Goal: Task Accomplishment & Management: Complete application form

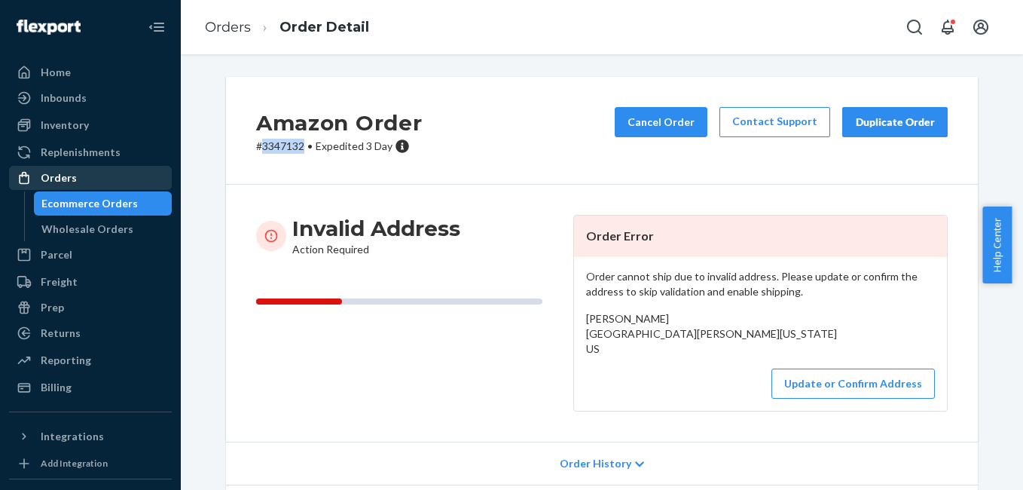
click at [83, 175] on div "Orders" at bounding box center [91, 177] width 160 height 21
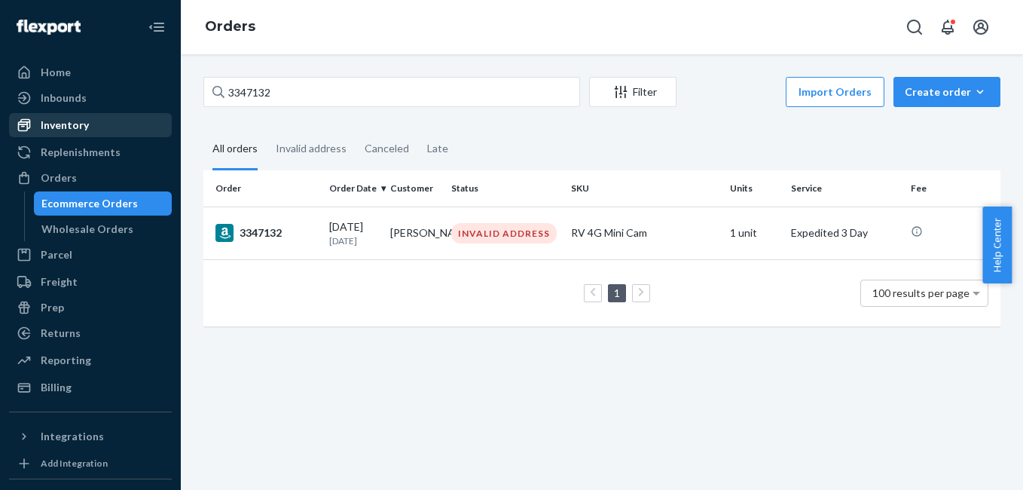
click at [83, 127] on div "Inventory" at bounding box center [65, 124] width 48 height 15
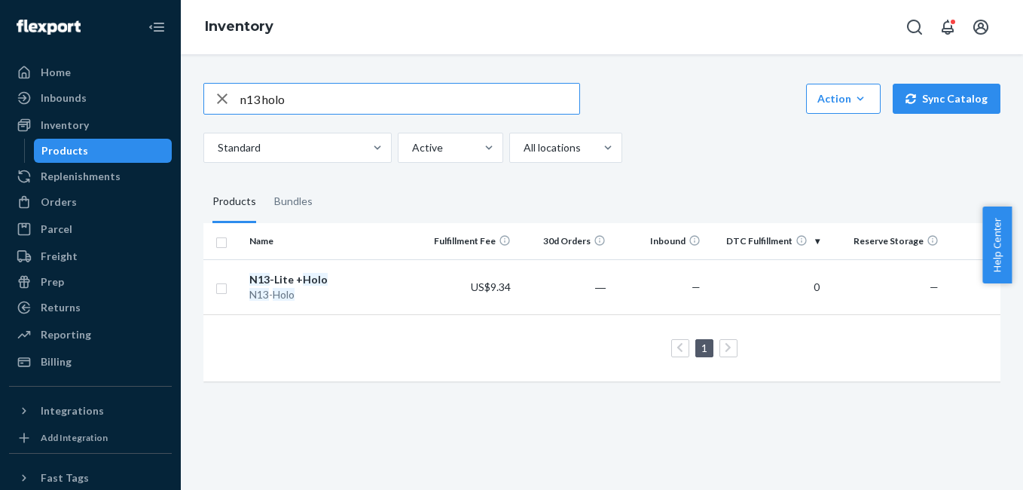
click at [293, 93] on input "n13 holo" at bounding box center [409, 99] width 339 height 30
type input "n12"
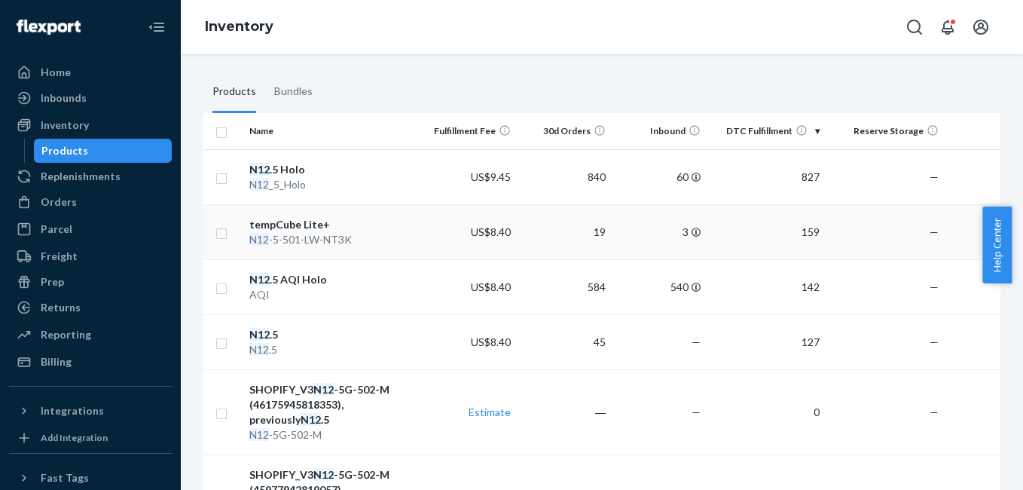
scroll to position [111, 0]
click at [264, 333] on em "N12" at bounding box center [259, 333] width 20 height 13
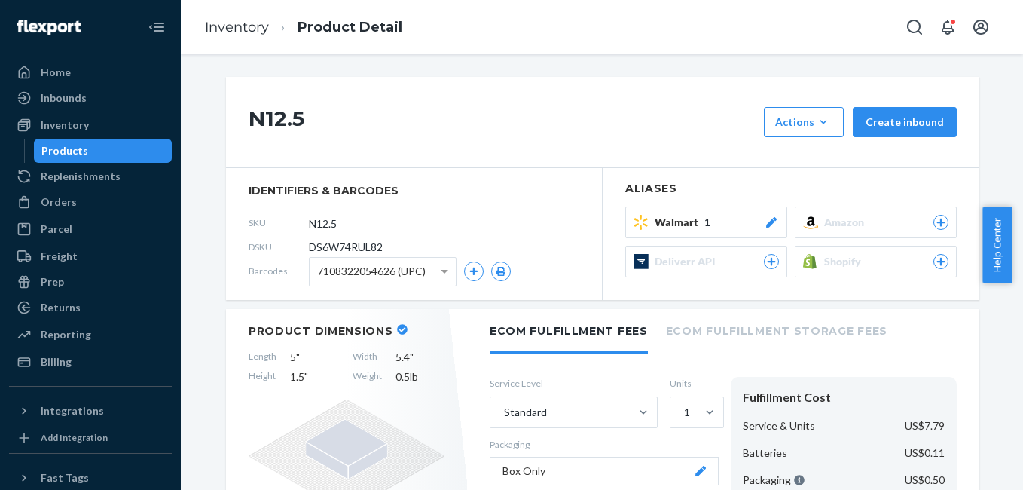
click at [937, 264] on icon at bounding box center [941, 262] width 8 height 8
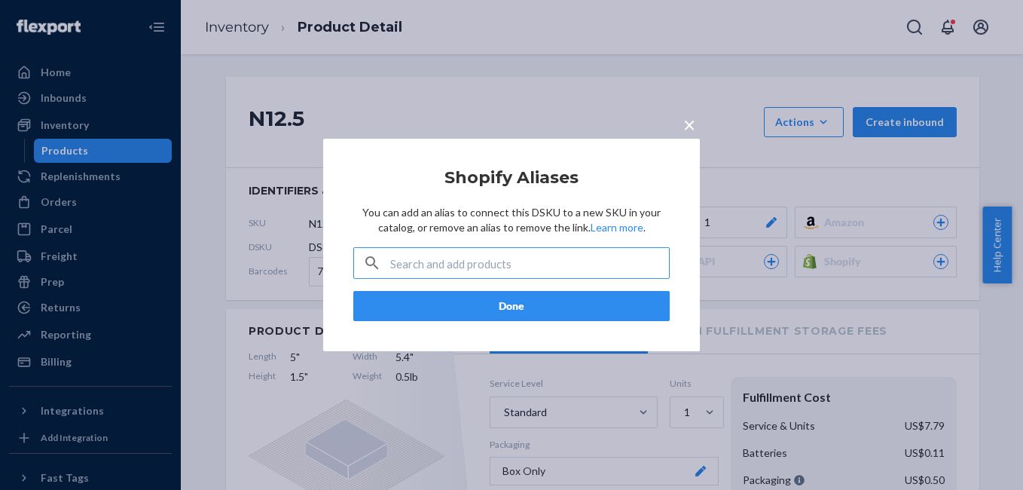
click at [444, 270] on input "text" at bounding box center [529, 263] width 279 height 30
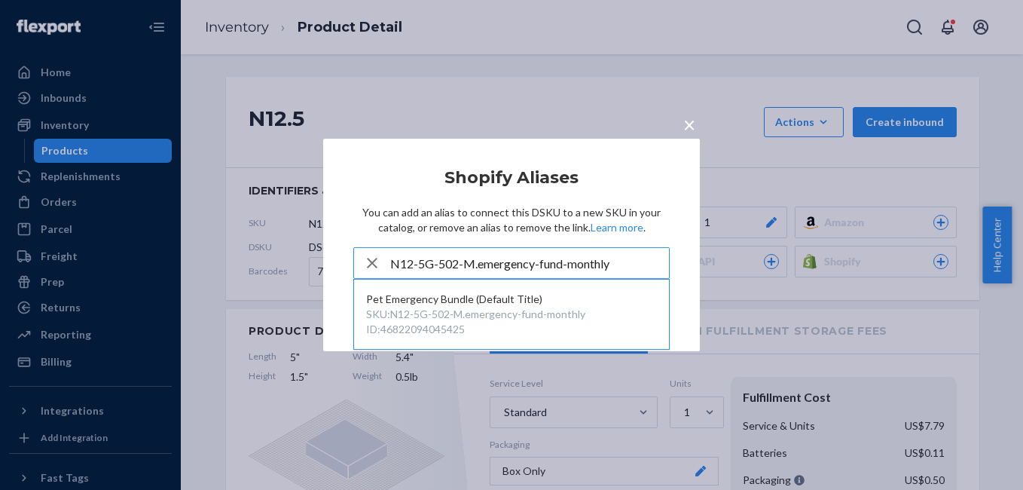
type input "N12-5G-502-M.emergency-fund-monthly"
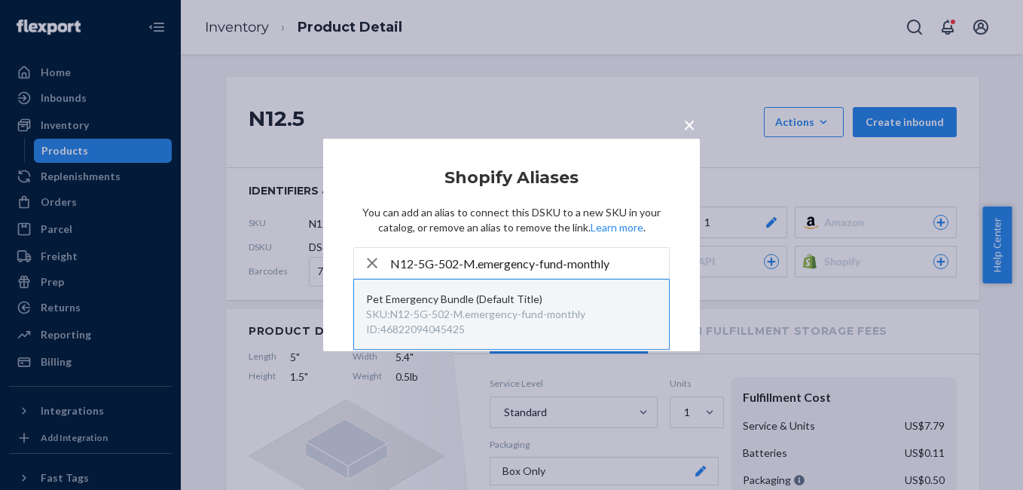
click at [436, 300] on div "Pet Emergency Bundle (Default Title)" at bounding box center [511, 298] width 291 height 15
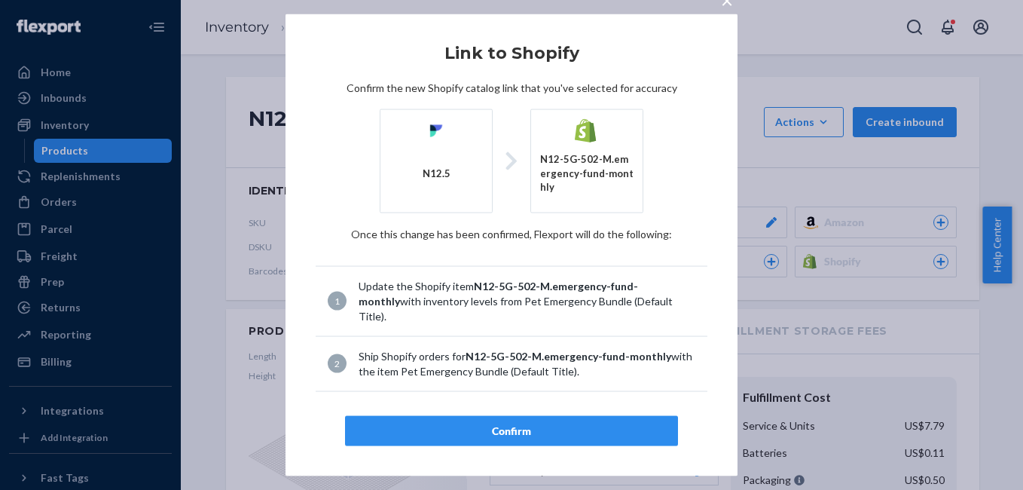
click at [551, 423] on div "Confirm" at bounding box center [511, 430] width 307 height 15
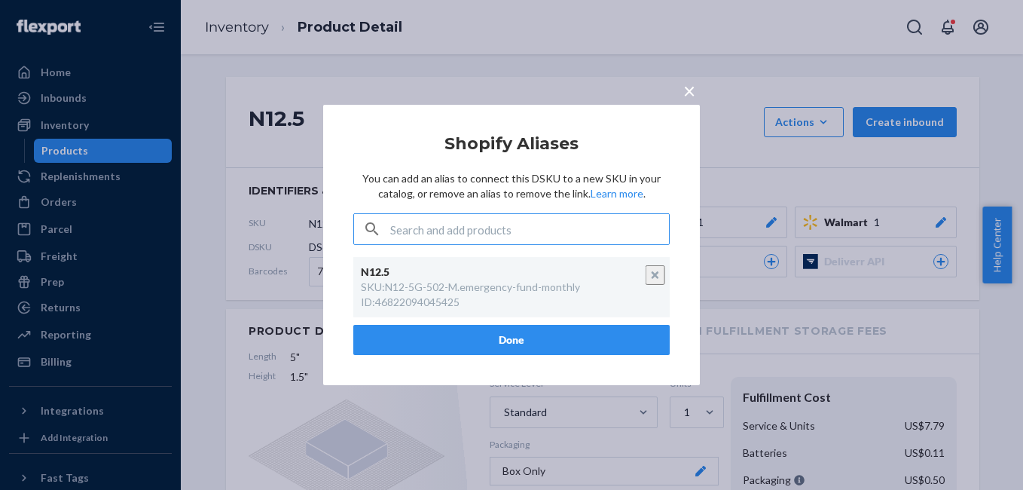
click at [688, 96] on span "×" at bounding box center [689, 91] width 12 height 26
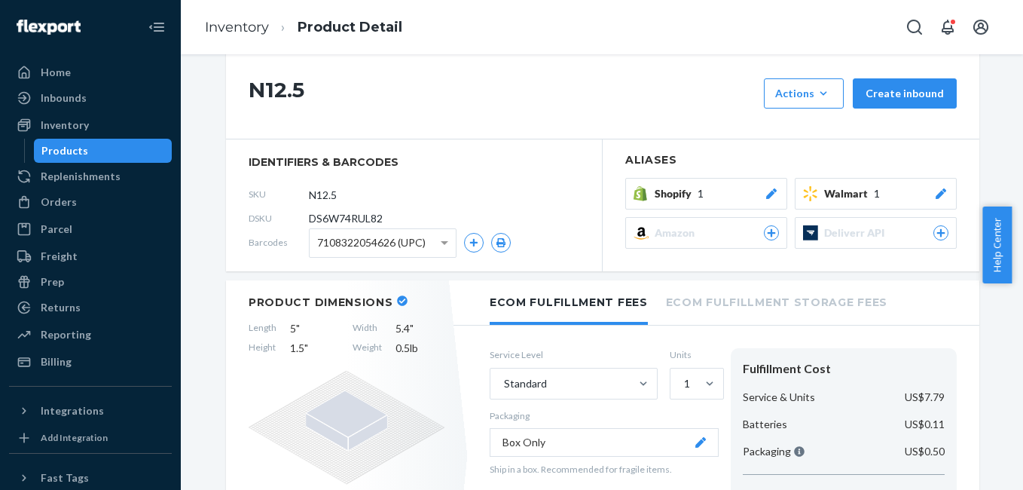
scroll to position [40, 0]
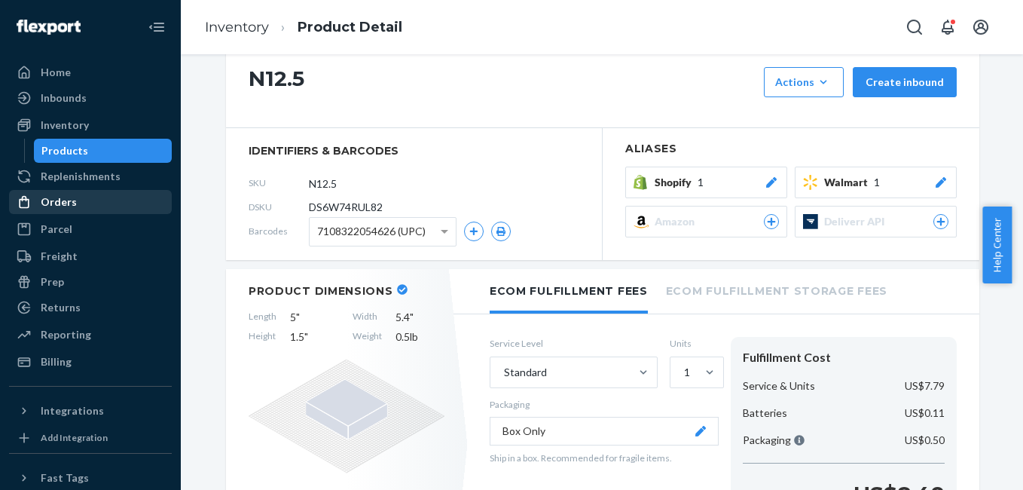
click at [86, 209] on div "Orders" at bounding box center [91, 201] width 160 height 21
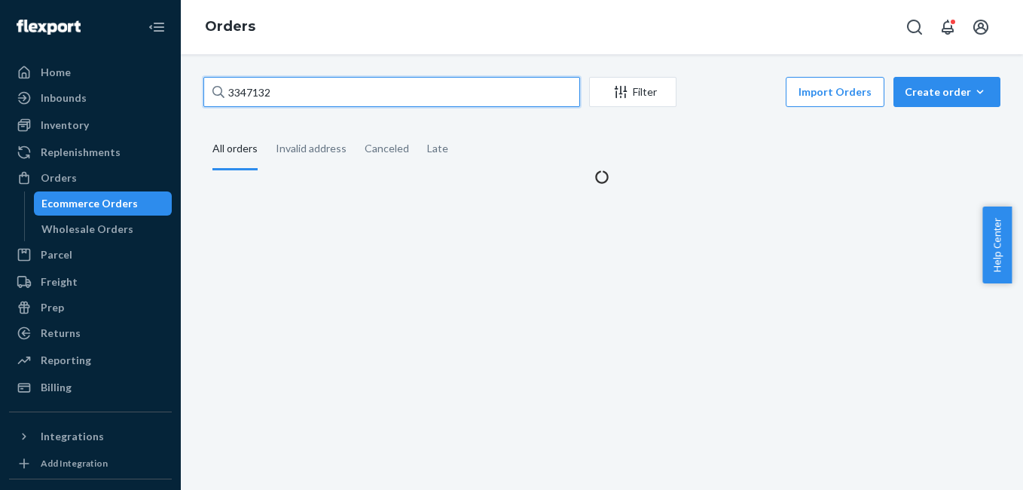
click at [337, 99] on input "3347132" at bounding box center [391, 92] width 377 height 30
paste input "133972923"
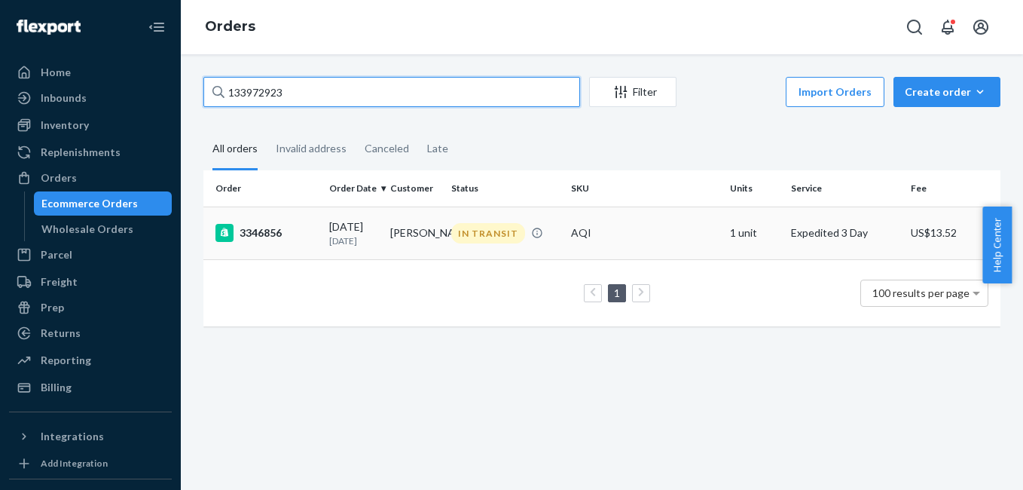
type input "133972923"
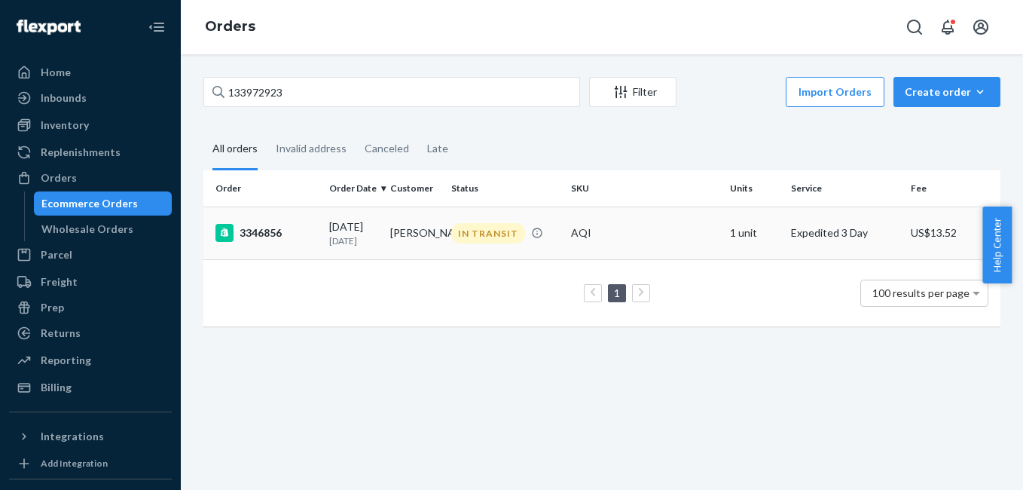
click at [270, 236] on div "3346856" at bounding box center [266, 233] width 102 height 18
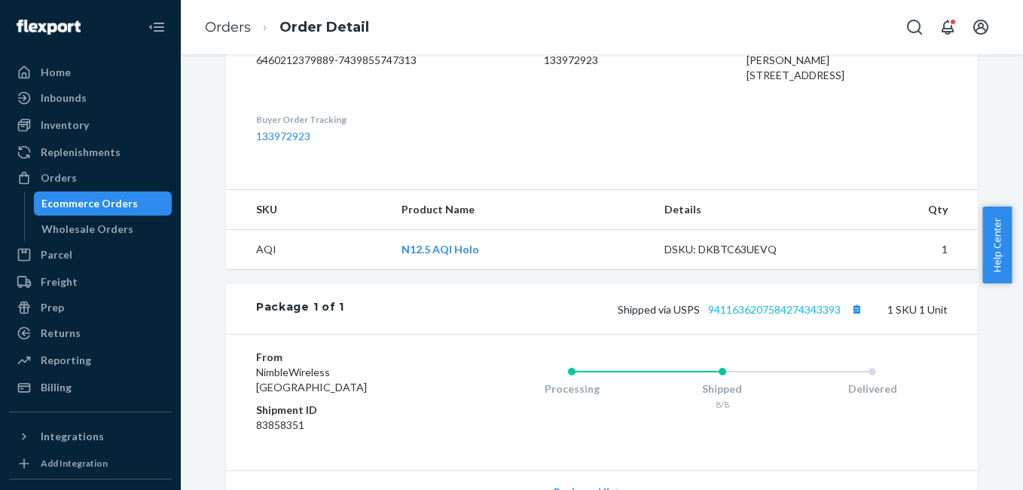
scroll to position [442, 0]
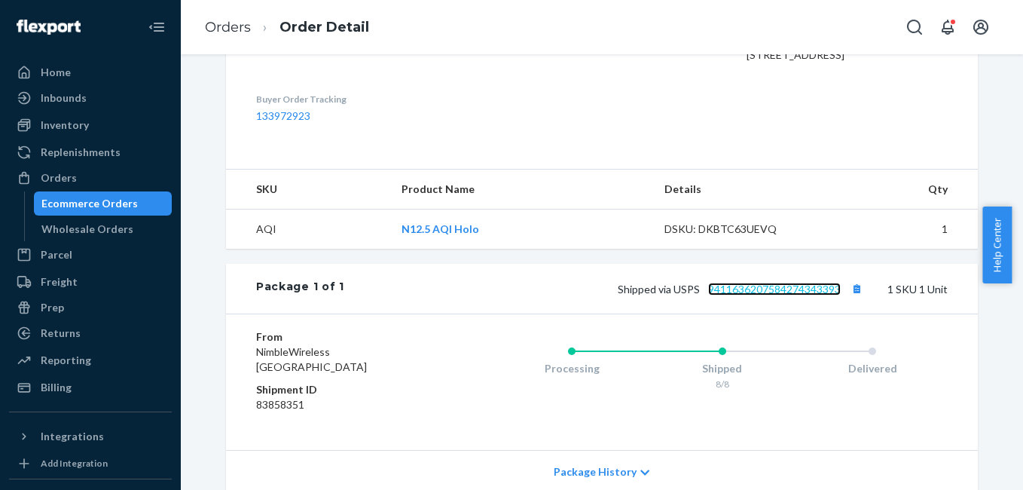
click at [748, 295] on link "9411636207584274343393" at bounding box center [774, 288] width 133 height 13
drag, startPoint x: 722, startPoint y: 387, endPoint x: 841, endPoint y: 383, distance: 118.3
click at [841, 313] on div "Package 1 of 1 Shipped via USPS 9411636207584274343393 1 SKU 1 Unit" at bounding box center [602, 289] width 752 height 50
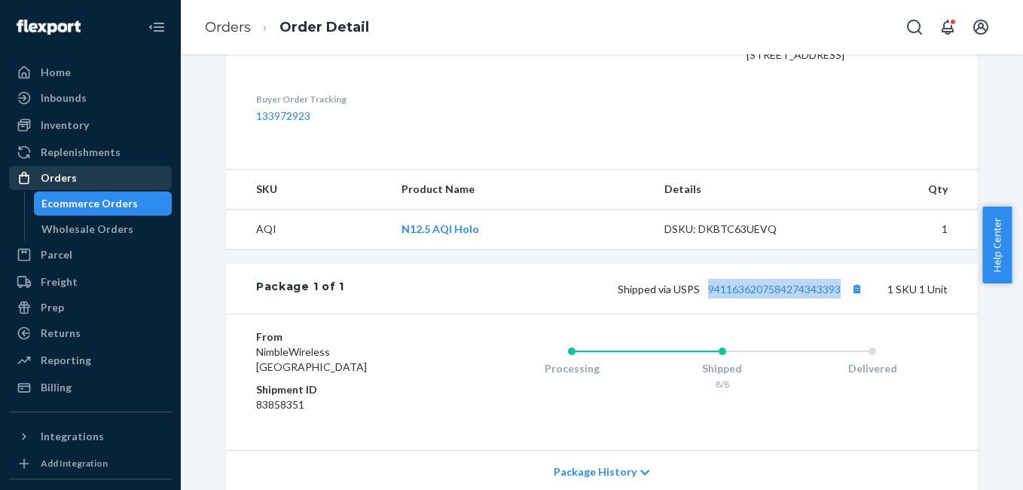
drag, startPoint x: 111, startPoint y: 169, endPoint x: 144, endPoint y: 171, distance: 32.5
click at [111, 169] on div "Orders" at bounding box center [91, 177] width 160 height 21
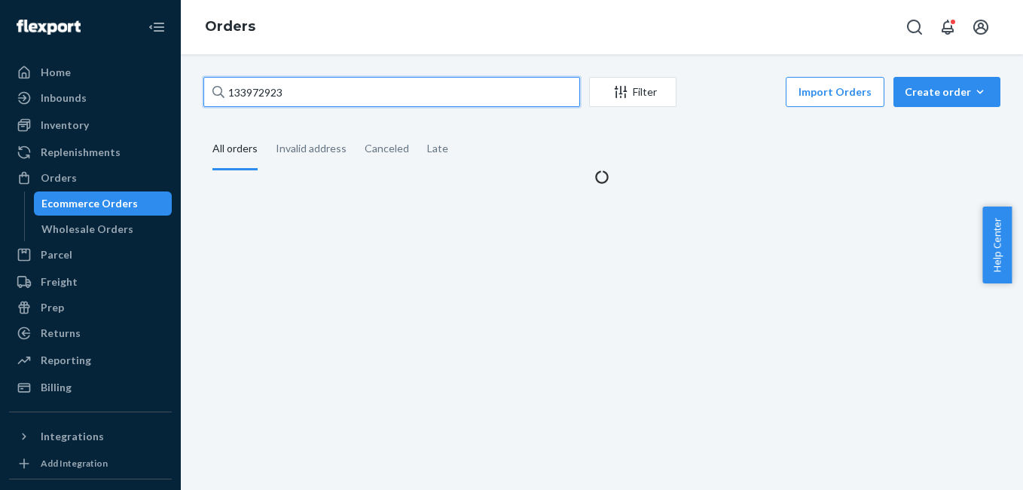
click at [300, 95] on input "133972923" at bounding box center [391, 92] width 377 height 30
paste input "4504704"
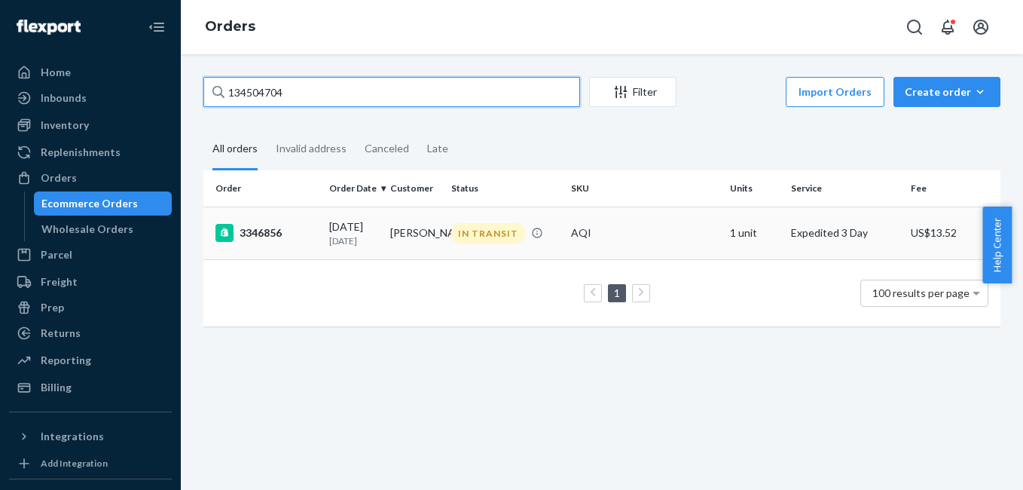
type input "134504704"
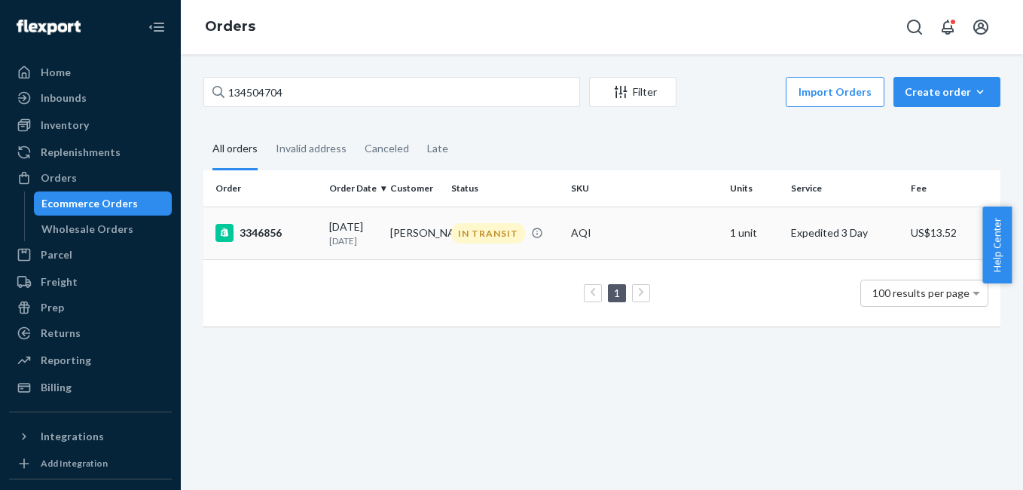
click at [276, 230] on div "3346856" at bounding box center [266, 233] width 102 height 18
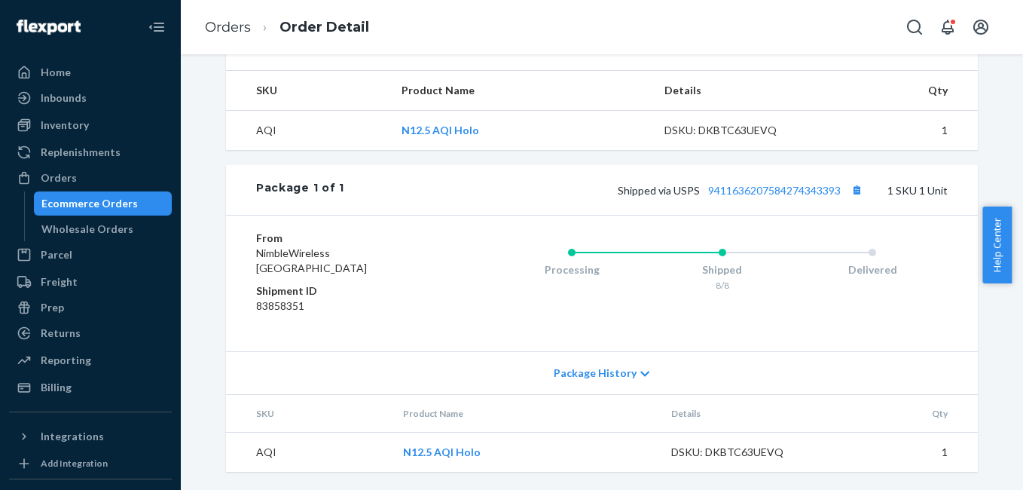
scroll to position [624, 0]
click at [94, 174] on div "Orders" at bounding box center [91, 177] width 160 height 21
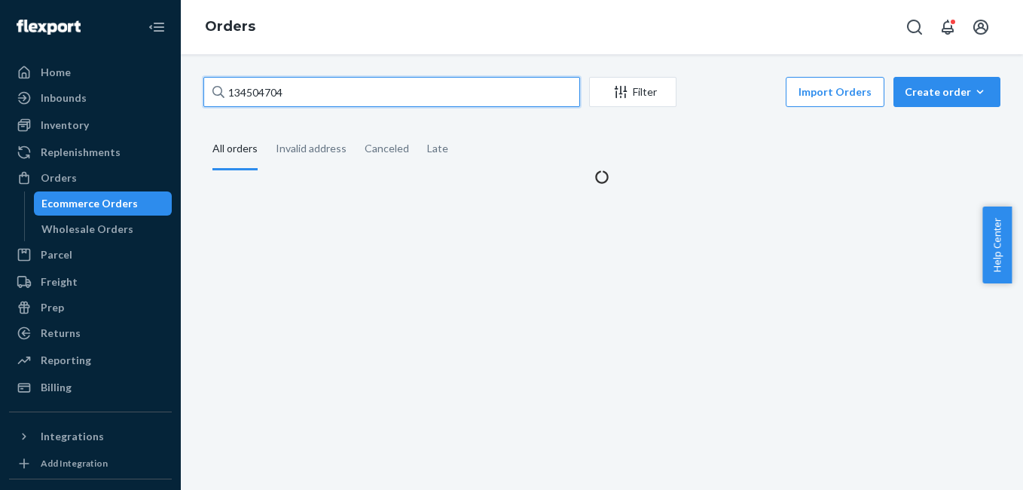
click at [299, 91] on input "134504704" at bounding box center [391, 92] width 377 height 30
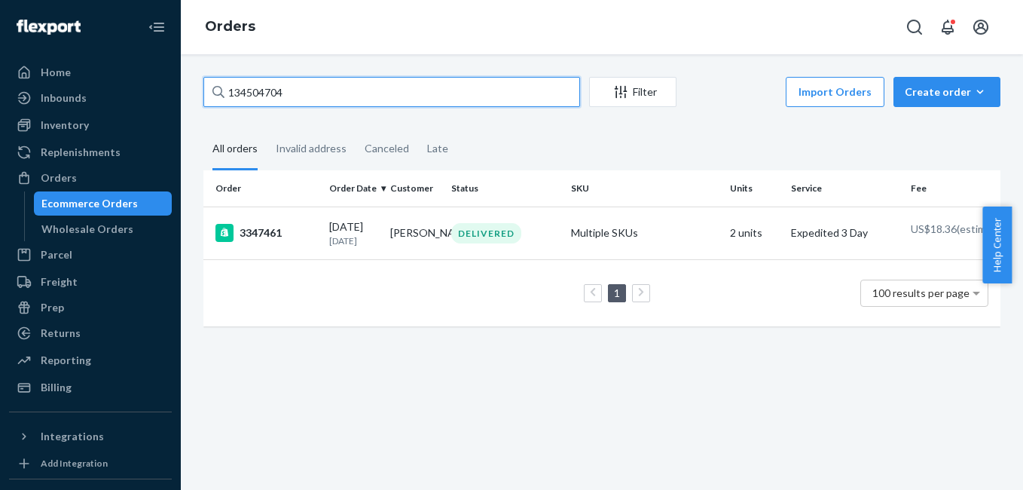
paste input "747739"
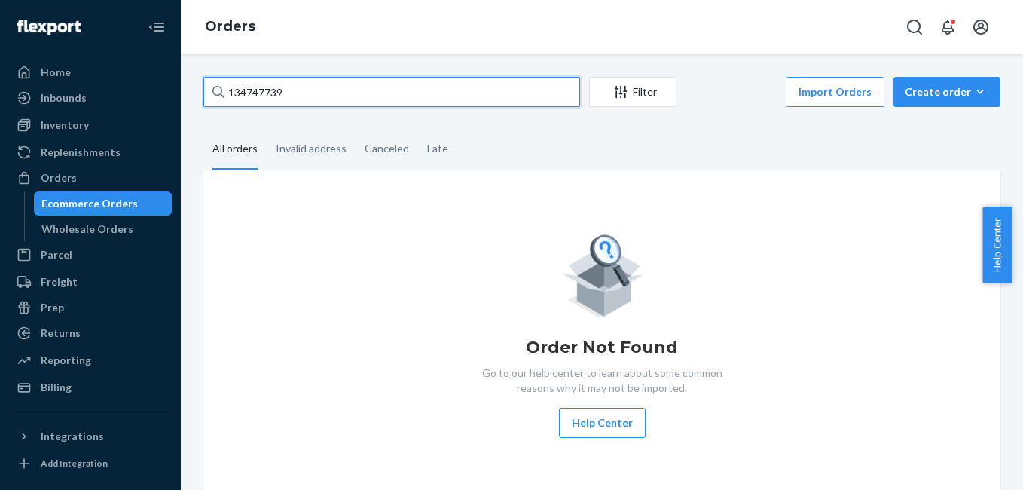
type input "134747739"
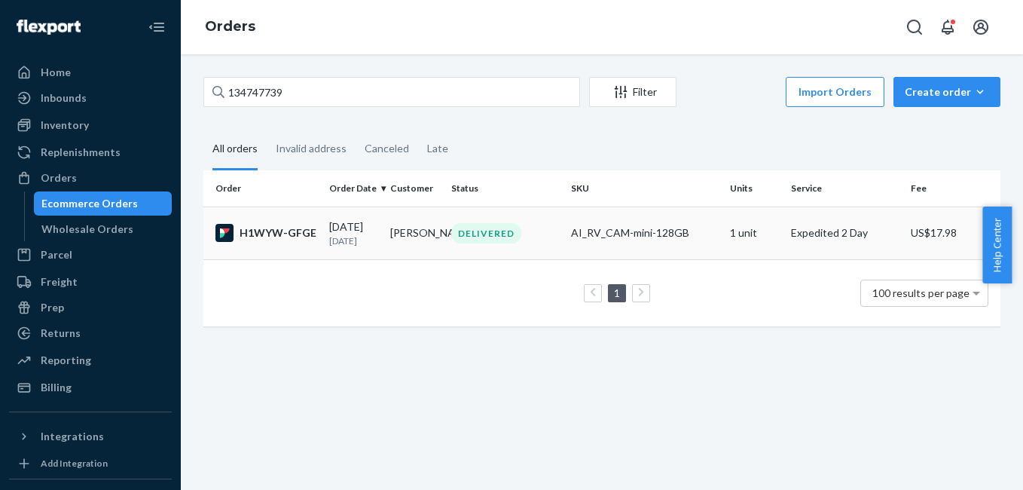
click at [288, 230] on div "H1WYW-GFGE" at bounding box center [266, 233] width 102 height 18
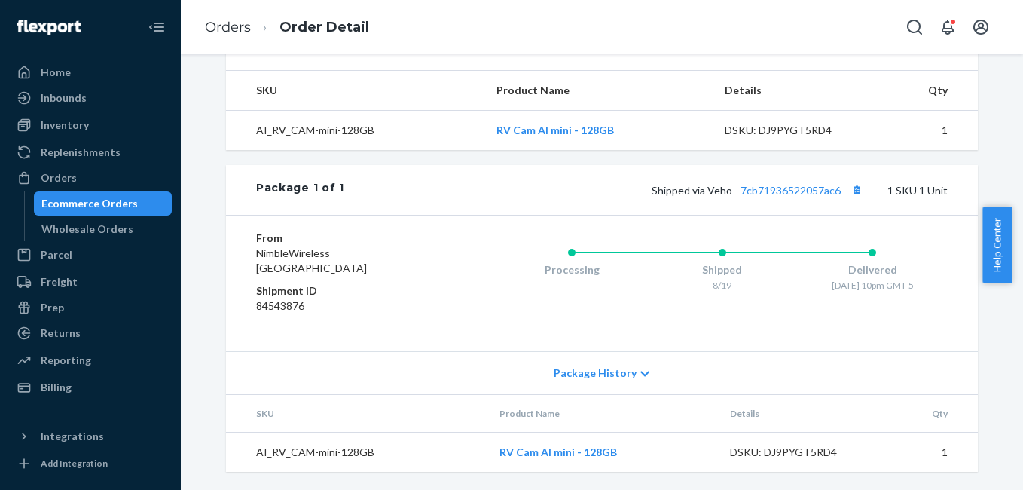
scroll to position [509, 0]
click at [91, 182] on div "Orders" at bounding box center [91, 177] width 160 height 21
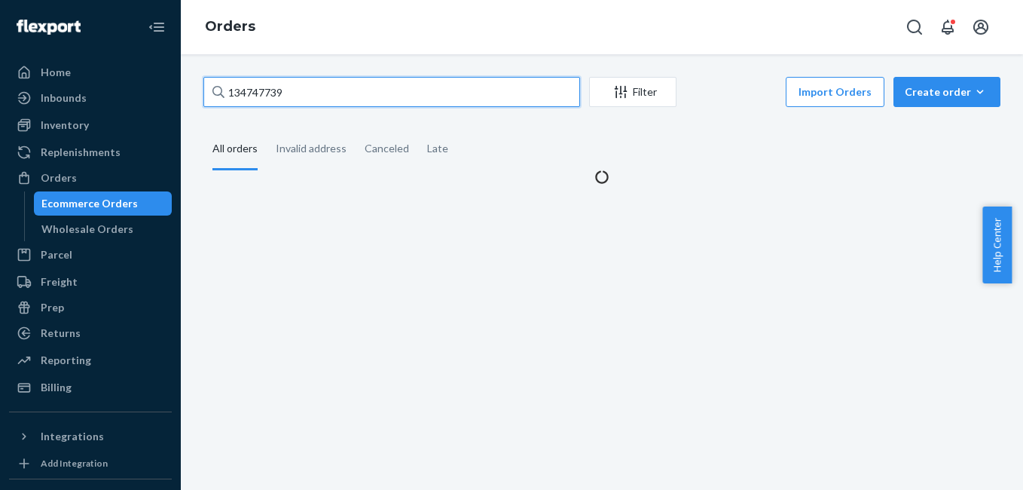
click at [297, 90] on input "134747739" at bounding box center [391, 92] width 377 height 30
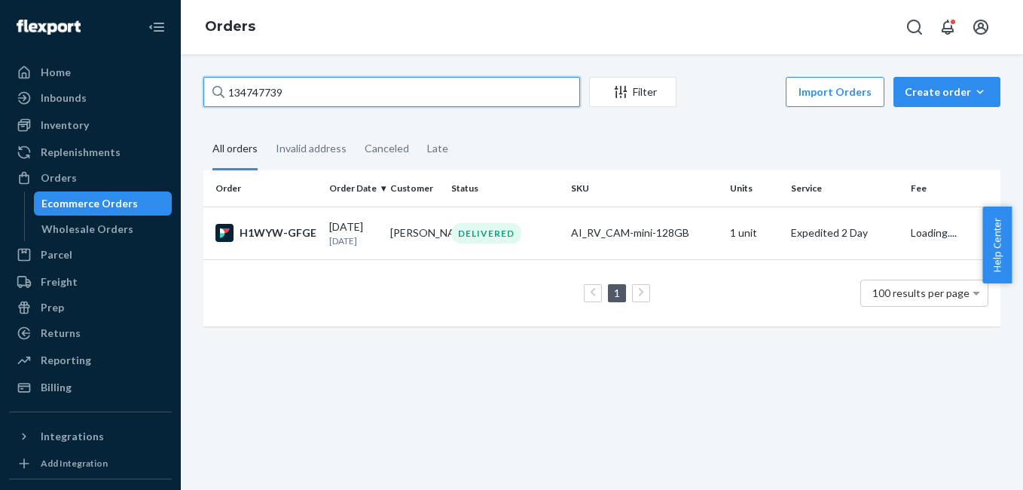
paste input "Jon Milbrandt"
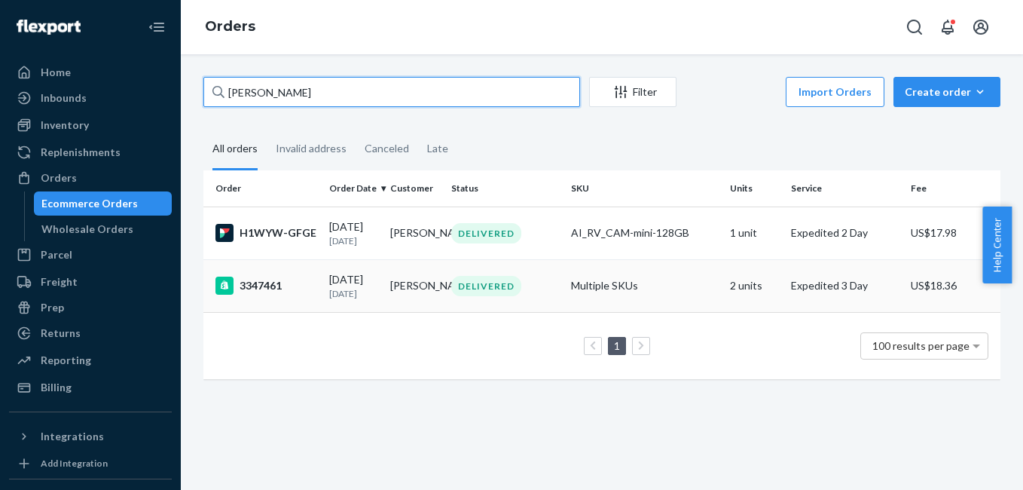
type input "Jon Milbrandt"
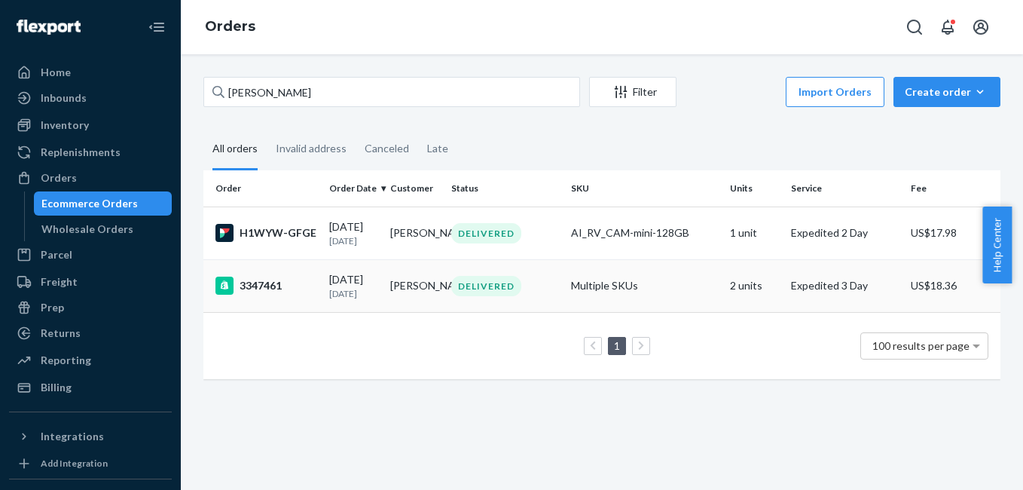
click at [249, 288] on div "3347461" at bounding box center [266, 285] width 102 height 18
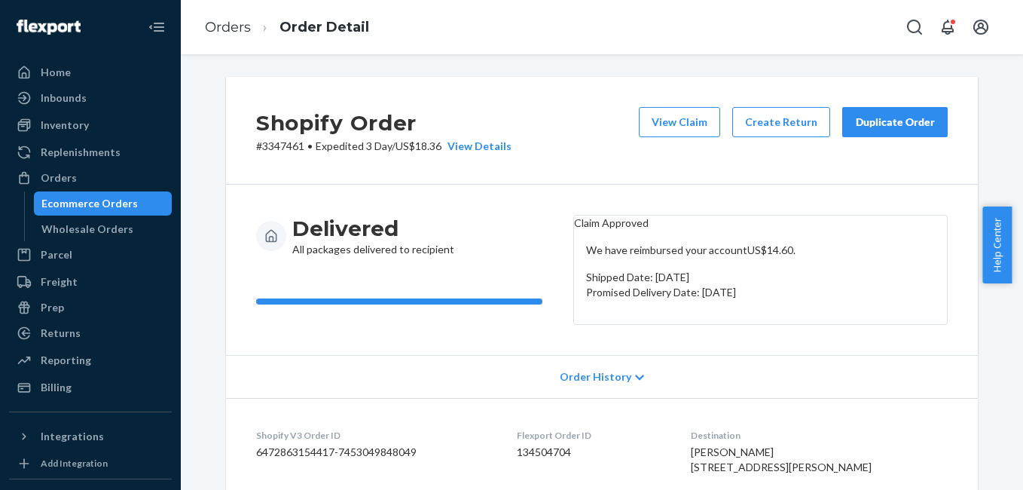
click at [282, 150] on p "# 3347461 • Expedited 3 Day / US$18.36 View Details" at bounding box center [383, 146] width 255 height 15
copy p "3347461"
drag, startPoint x: 759, startPoint y: 278, endPoint x: 783, endPoint y: 276, distance: 24.1
click at [783, 258] on p "We have reimbursed your account US$14.60 ." at bounding box center [760, 250] width 349 height 15
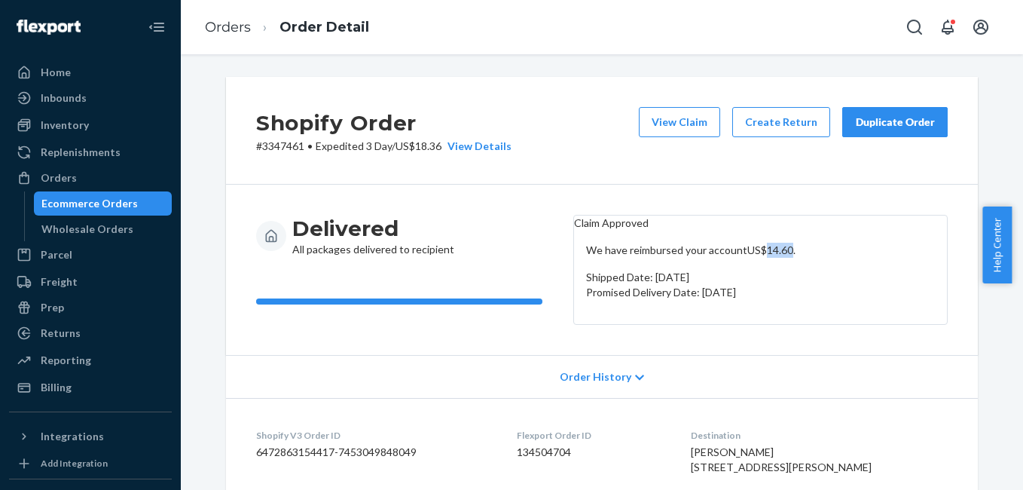
copy p "14.60"
click at [99, 174] on div "Orders" at bounding box center [91, 177] width 160 height 21
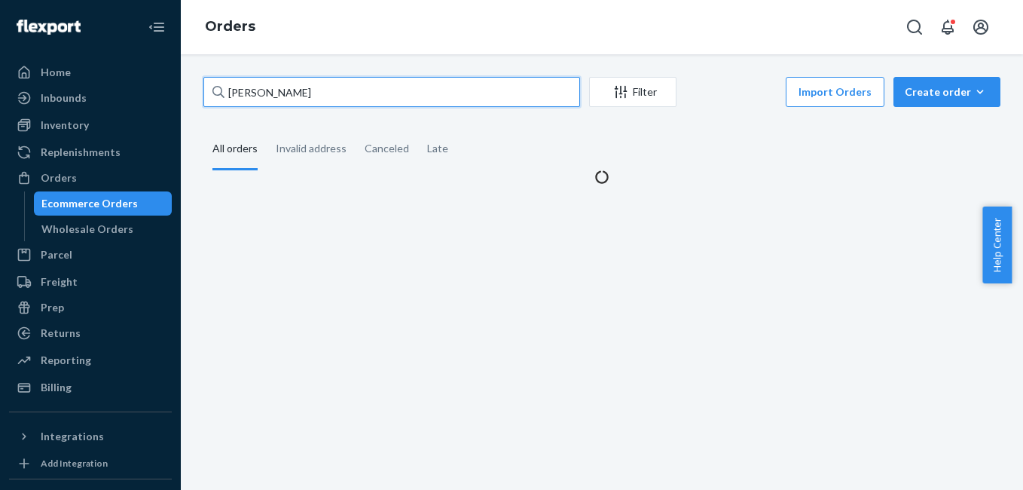
click at [312, 88] on input "Jon Milbrandt" at bounding box center [391, 92] width 377 height 30
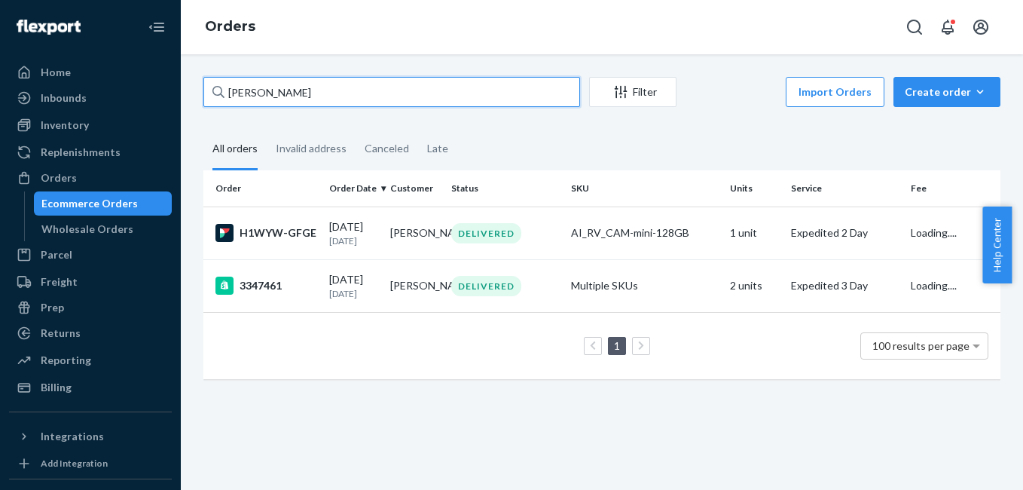
paste input "3346599"
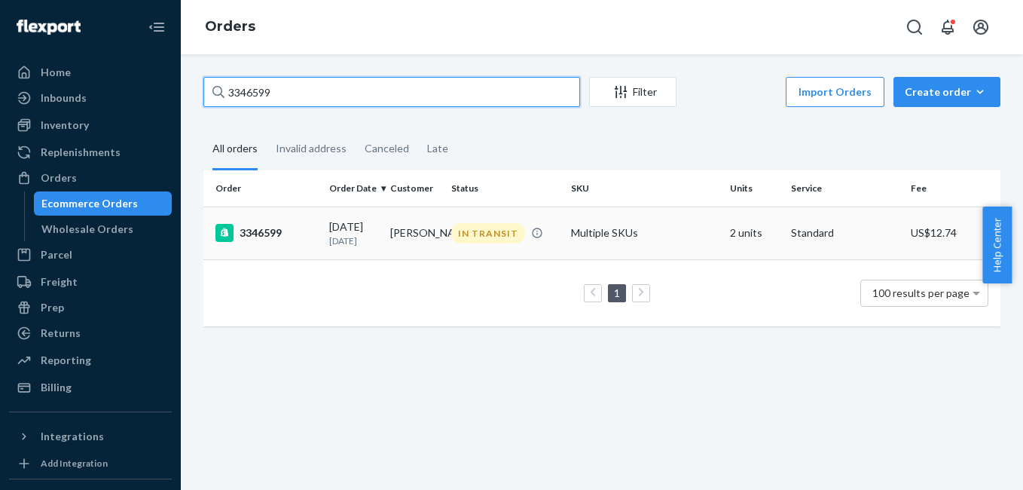
type input "3346599"
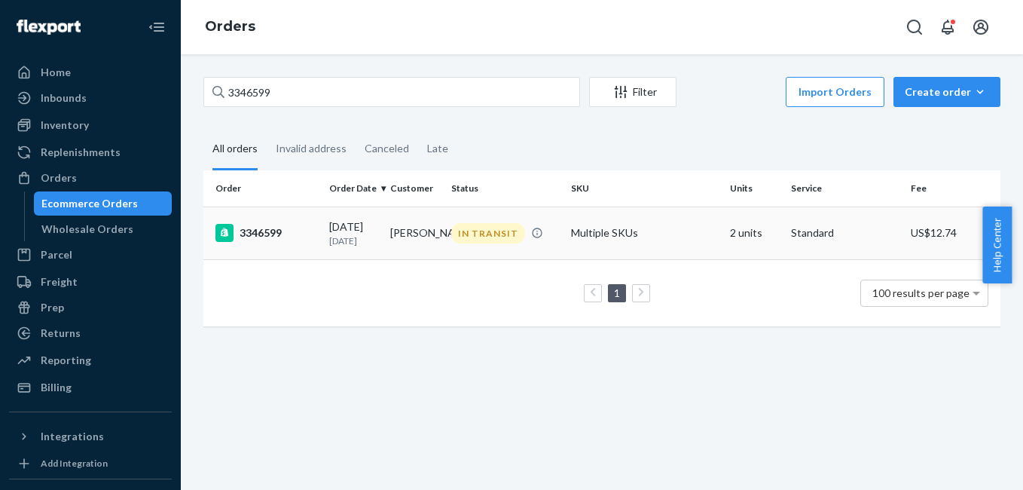
click at [268, 236] on div "3346599" at bounding box center [266, 233] width 102 height 18
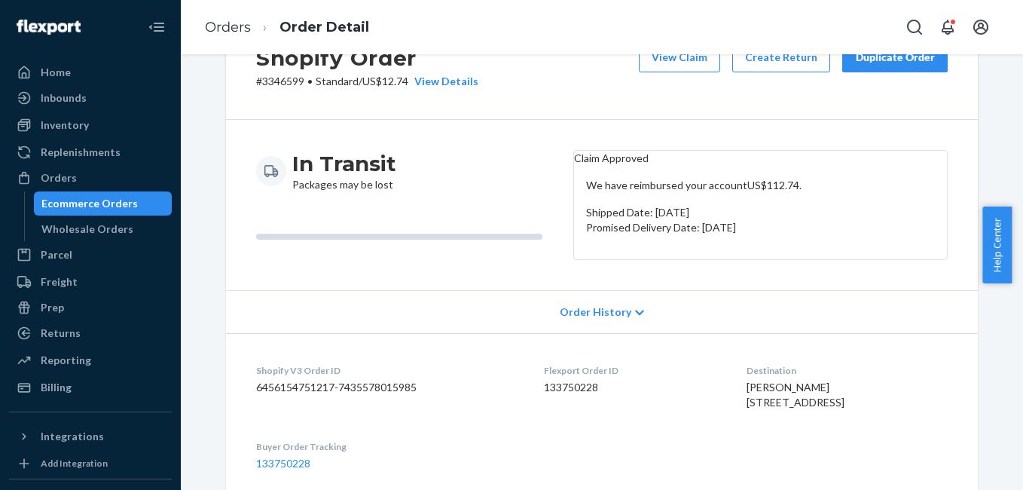
scroll to position [66, 0]
drag, startPoint x: 761, startPoint y: 216, endPoint x: 791, endPoint y: 212, distance: 29.7
click at [791, 192] on p "We have reimbursed your account US$112.74 ." at bounding box center [760, 184] width 349 height 15
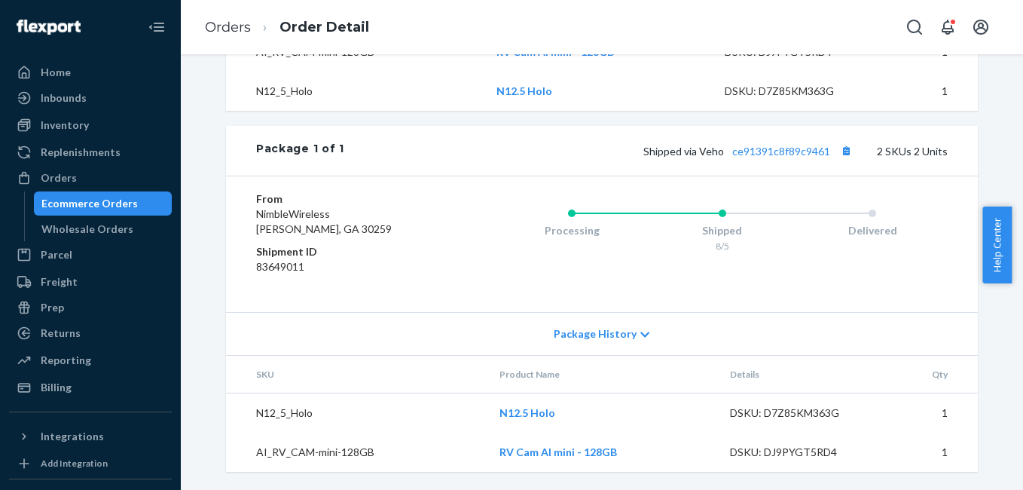
scroll to position [645, 0]
click at [69, 181] on div "Orders" at bounding box center [59, 177] width 36 height 15
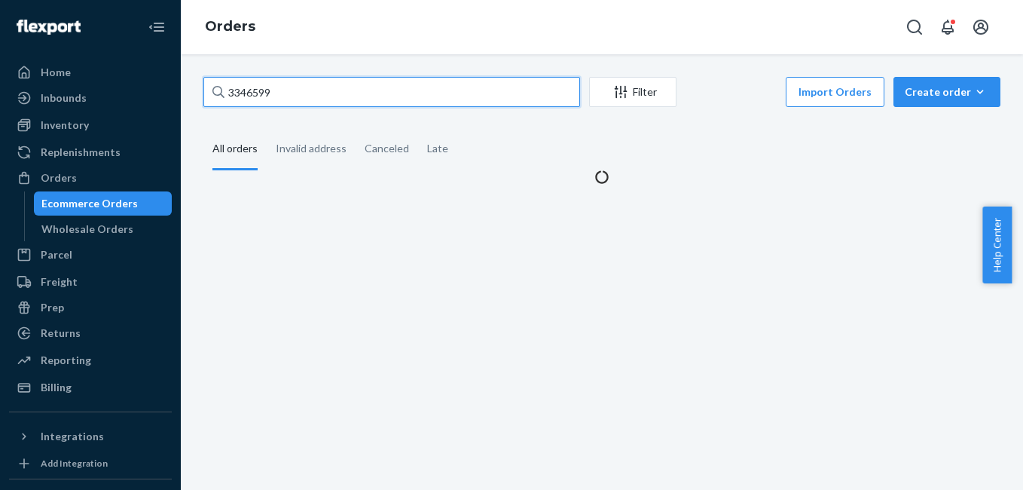
click at [279, 98] on input "3346599" at bounding box center [391, 92] width 377 height 30
paste input "7116"
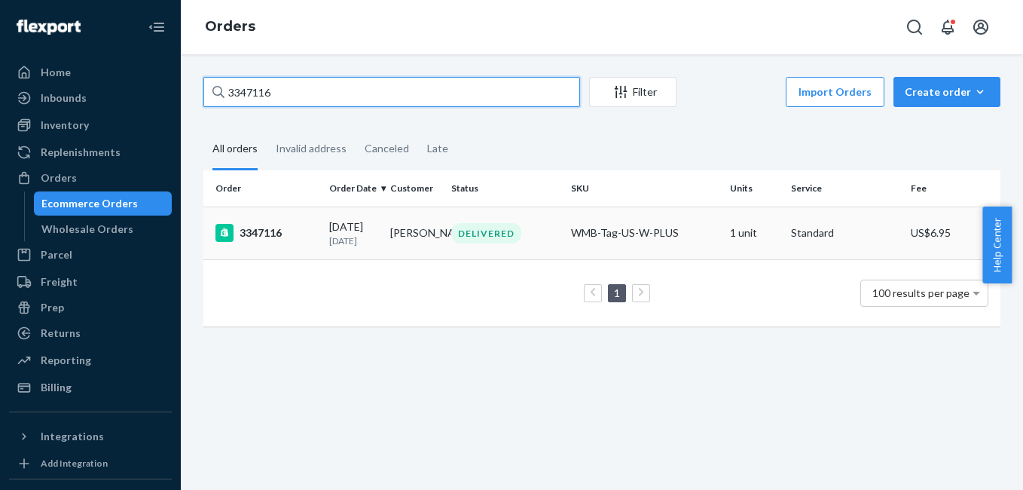
type input "3347116"
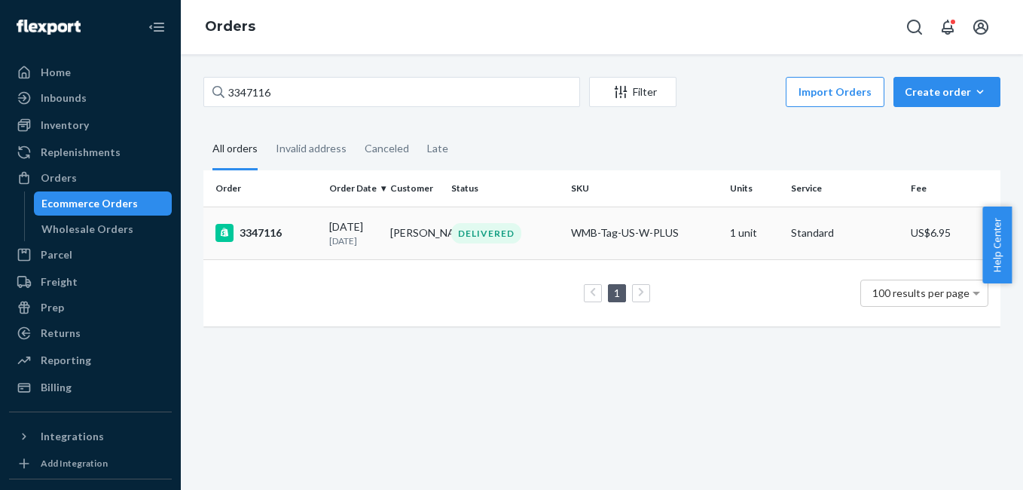
click at [270, 233] on div "3347116" at bounding box center [266, 233] width 102 height 18
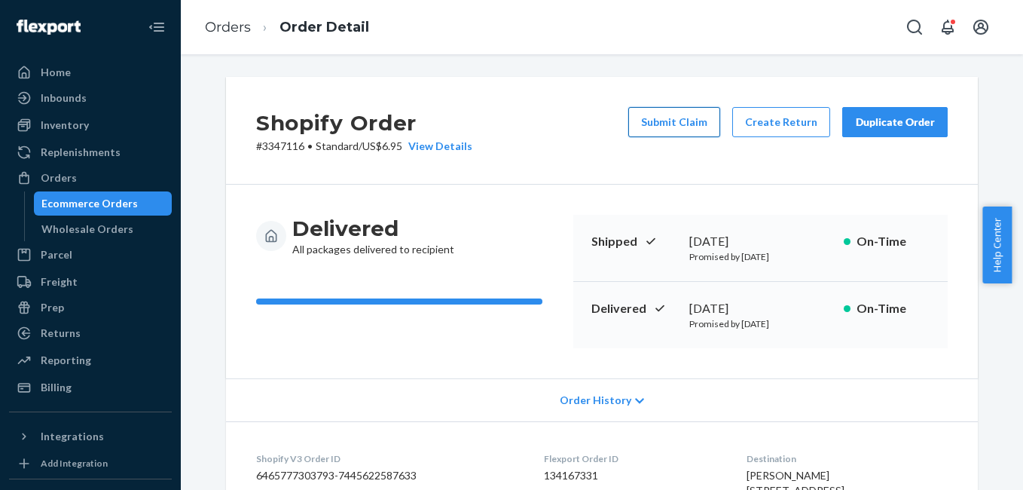
click at [677, 130] on button "Submit Claim" at bounding box center [674, 122] width 92 height 30
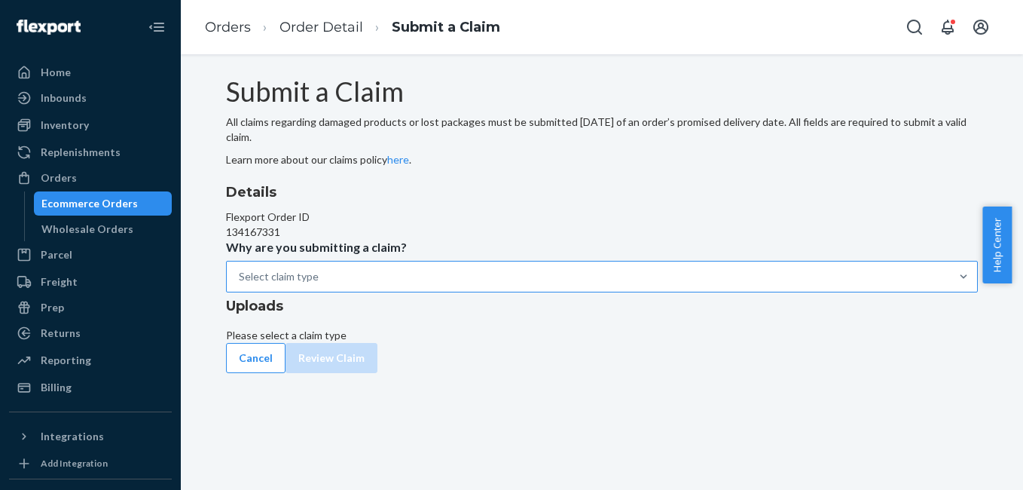
click at [462, 291] on div "Select claim type" at bounding box center [588, 276] width 723 height 30
click at [240, 284] on input "Why are you submitting a claim? Select claim type" at bounding box center [240, 276] width 2 height 15
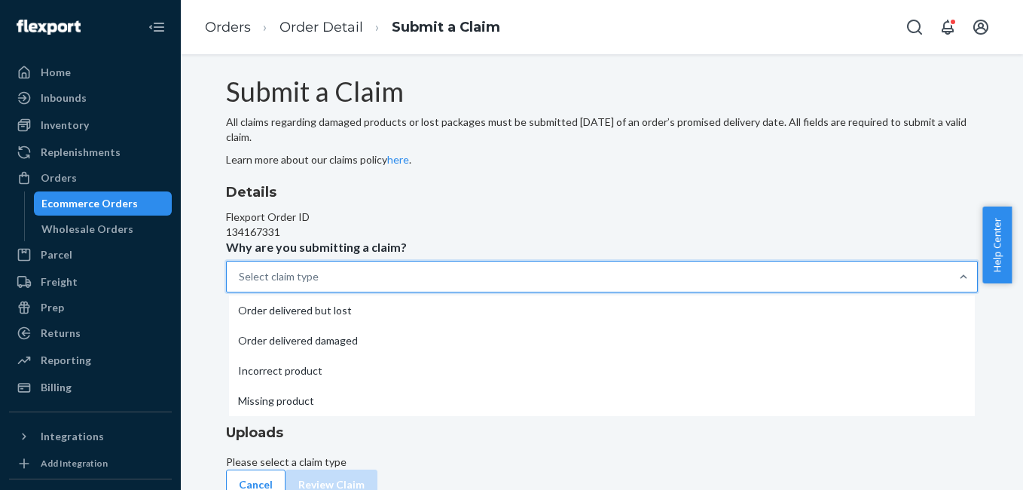
click at [444, 355] on div "Incorrect product" at bounding box center [602, 370] width 746 height 30
click at [240, 284] on input "Why are you submitting a claim? option Incorrect product focused, 0 of 4. 4 res…" at bounding box center [240, 276] width 2 height 15
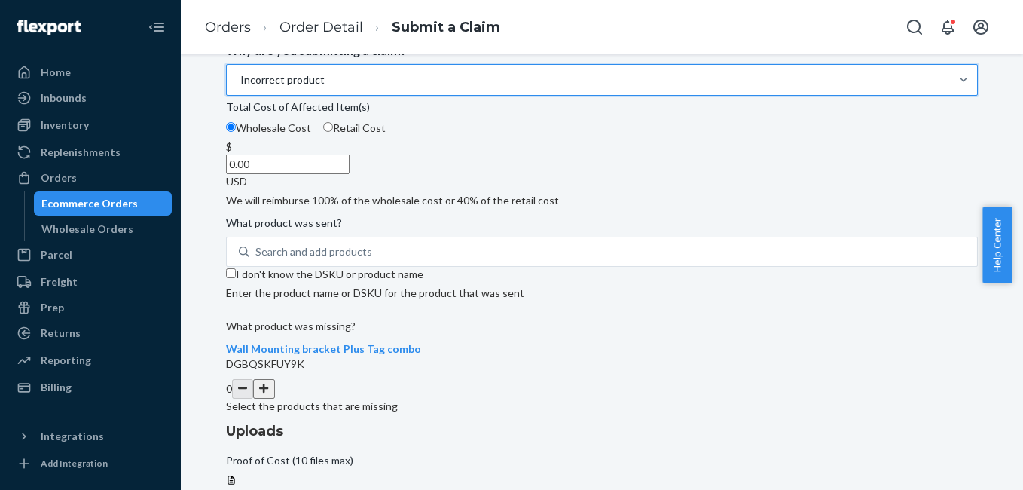
scroll to position [291, 0]
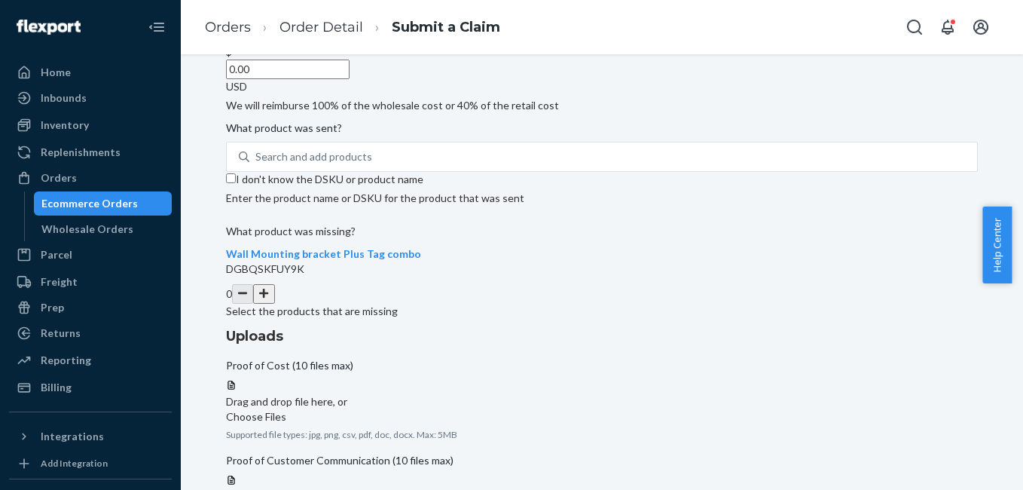
click at [333, 37] on input "Retail Cost" at bounding box center [328, 32] width 10 height 10
radio input "true"
radio input "false"
click at [349, 79] on input "0.00" at bounding box center [288, 69] width 124 height 20
click at [236, 183] on input "I don't know the DSKU or product name" at bounding box center [231, 178] width 10 height 10
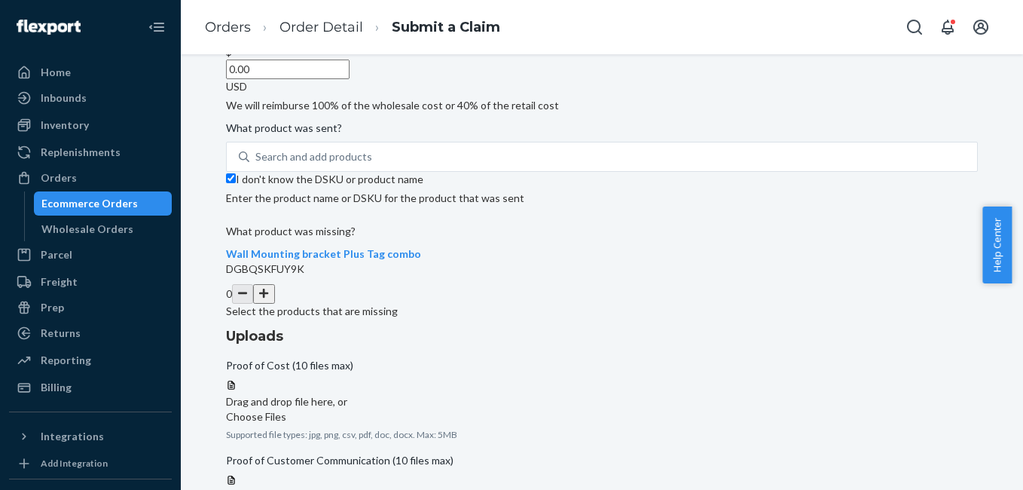
checkbox input "true"
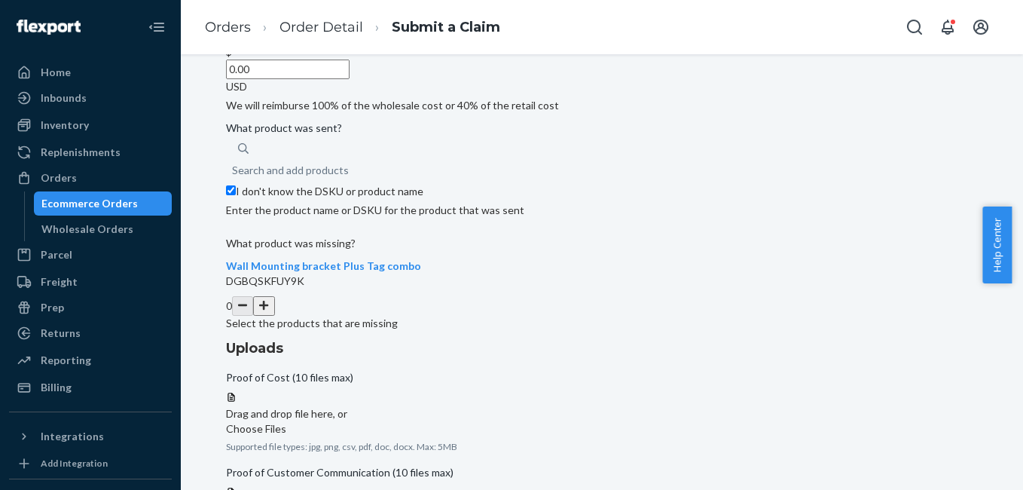
click at [274, 316] on button "button" at bounding box center [263, 306] width 21 height 20
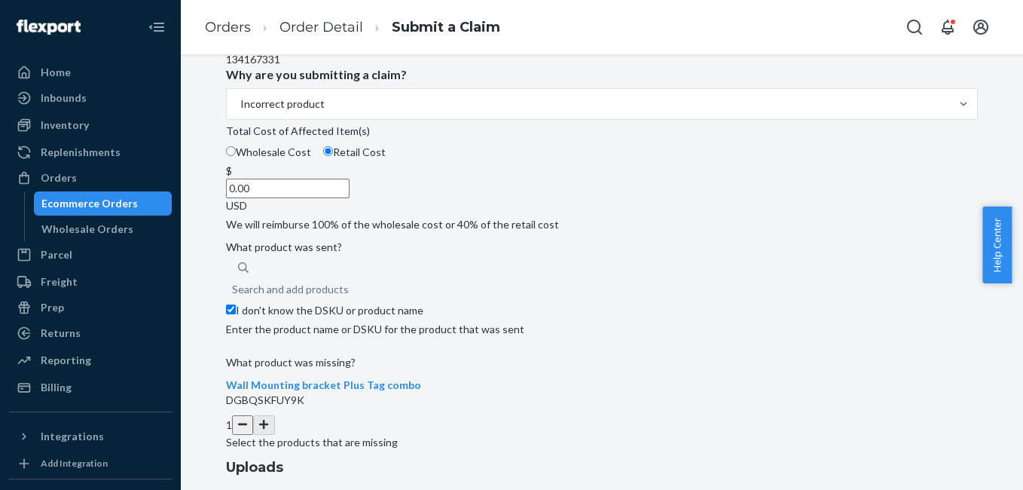
scroll to position [156, 0]
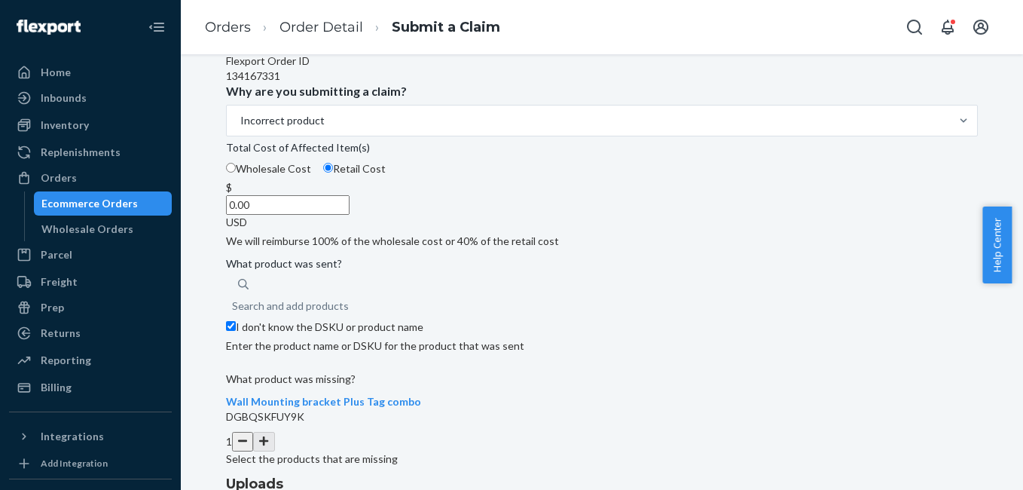
click at [349, 215] on input "0.00" at bounding box center [288, 205] width 124 height 20
type input "50.00"
click at [580, 263] on div "Details Flexport Order ID 134167331 Why are you submitting a claim? Incorrect p…" at bounding box center [602, 344] width 752 height 637
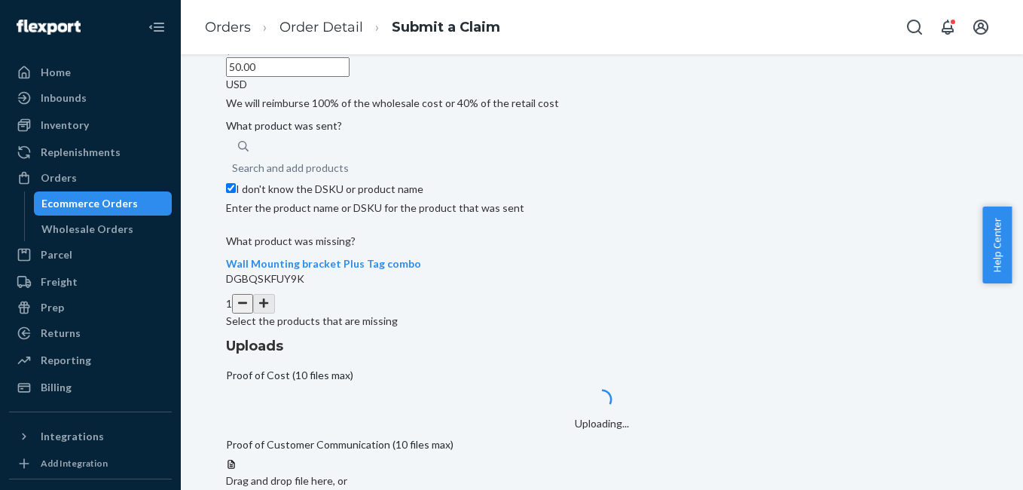
scroll to position [316, 0]
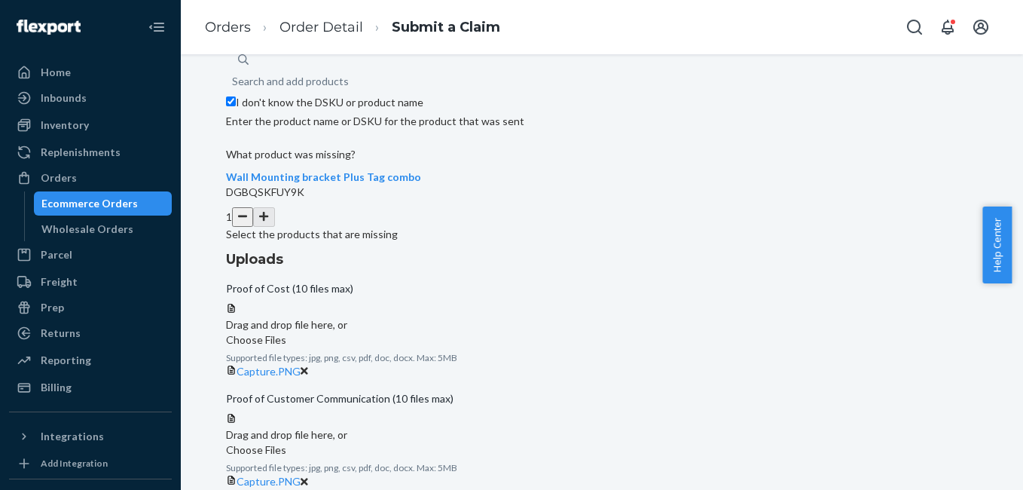
scroll to position [413, 0]
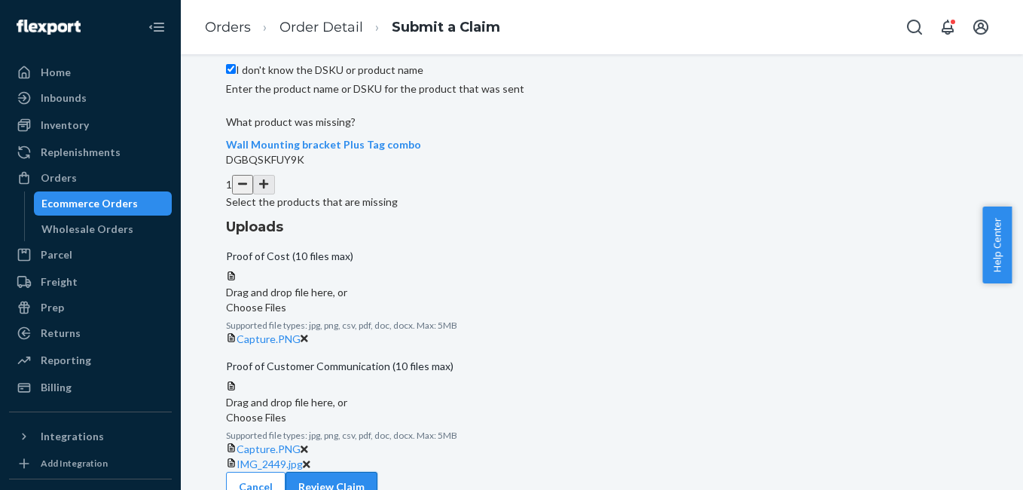
click at [377, 471] on button "Review Claim" at bounding box center [331, 486] width 92 height 30
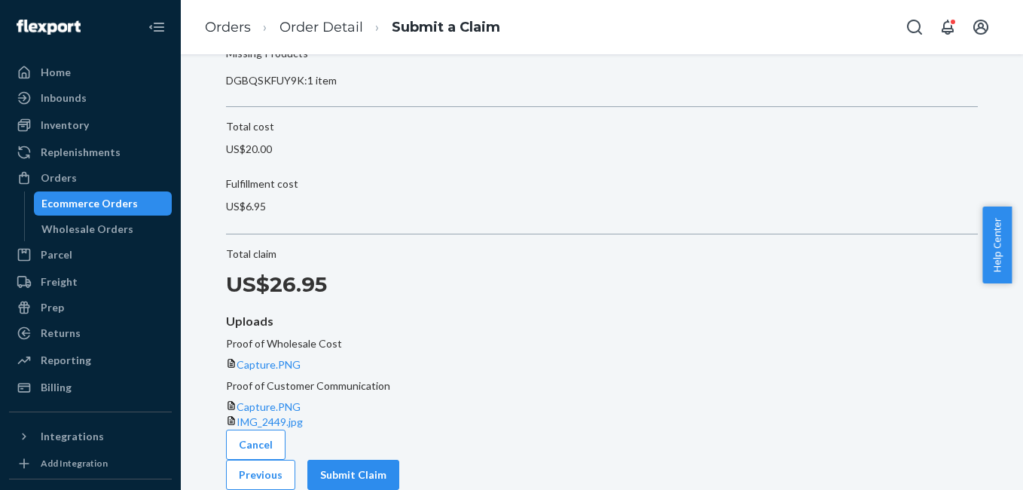
scroll to position [141, 0]
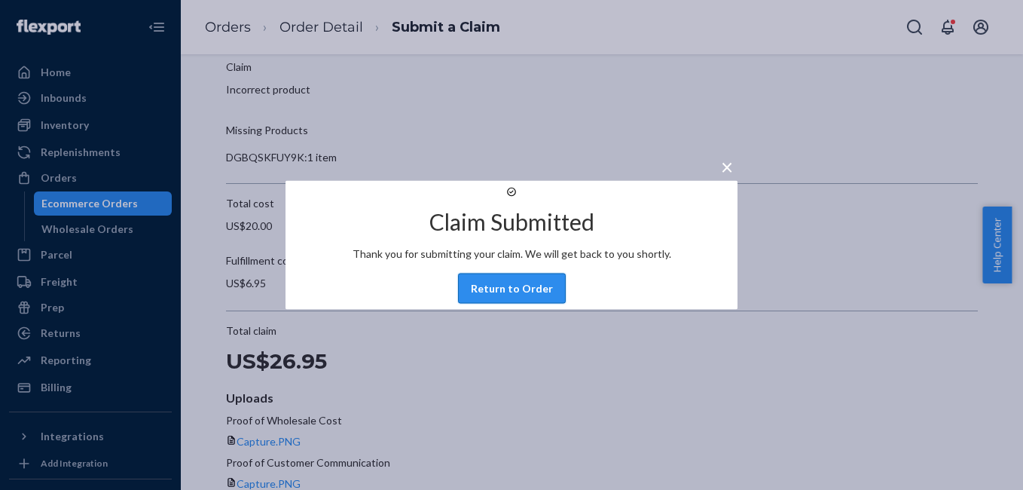
click at [525, 304] on button "Return to Order" at bounding box center [512, 288] width 108 height 30
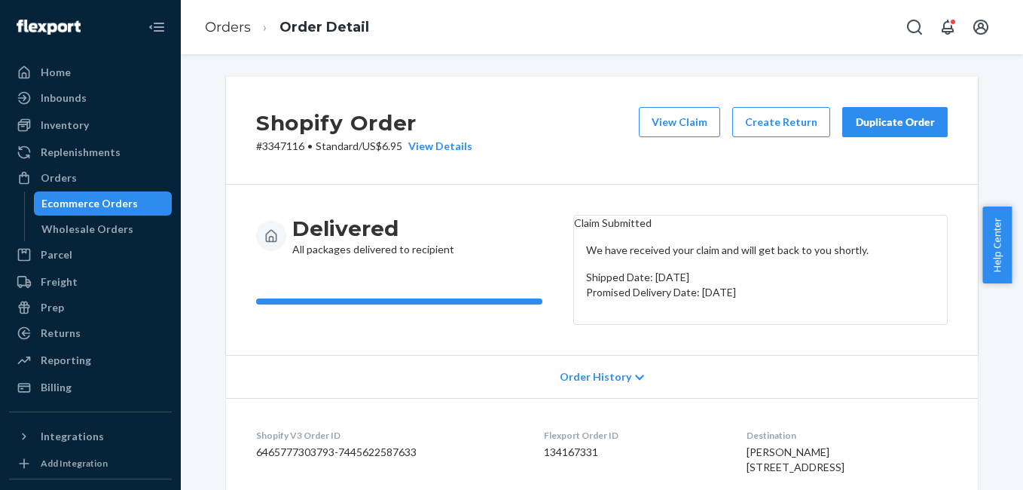
click at [272, 147] on p "# 3347116 • Standard / US$6.95 View Details" at bounding box center [364, 146] width 216 height 15
copy p "3347116"
click at [859, 121] on div "Duplicate Order" at bounding box center [895, 121] width 80 height 15
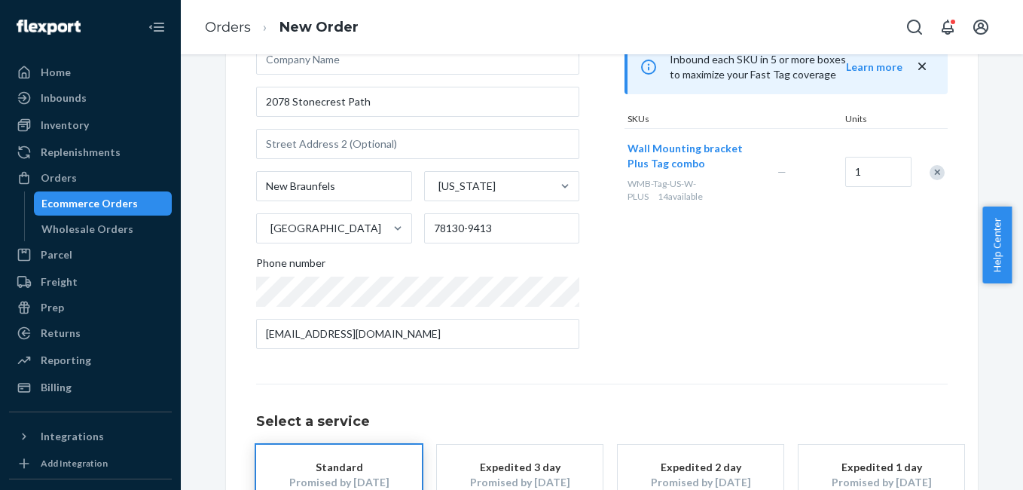
scroll to position [272, 0]
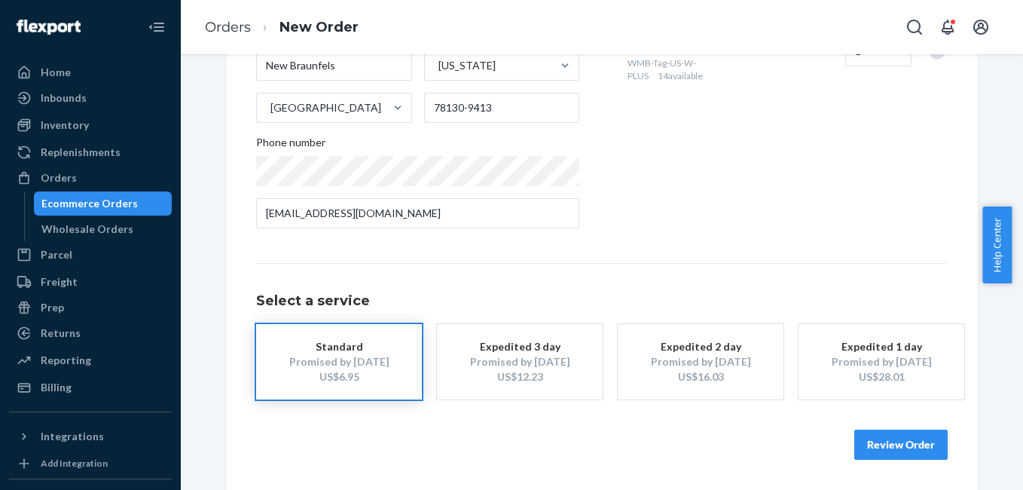
click at [877, 438] on button "Review Order" at bounding box center [900, 444] width 93 height 30
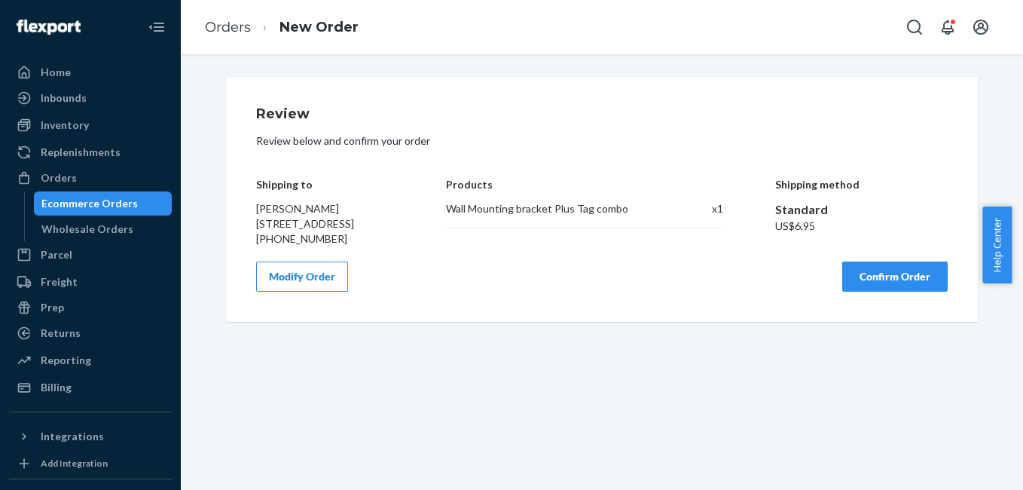
click at [901, 291] on button "Confirm Order" at bounding box center [894, 276] width 105 height 30
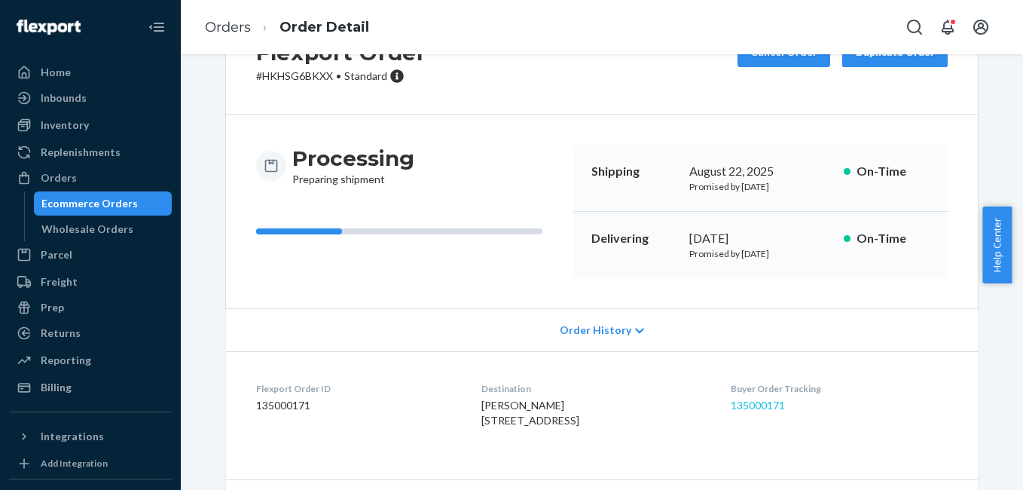
scroll to position [105, 0]
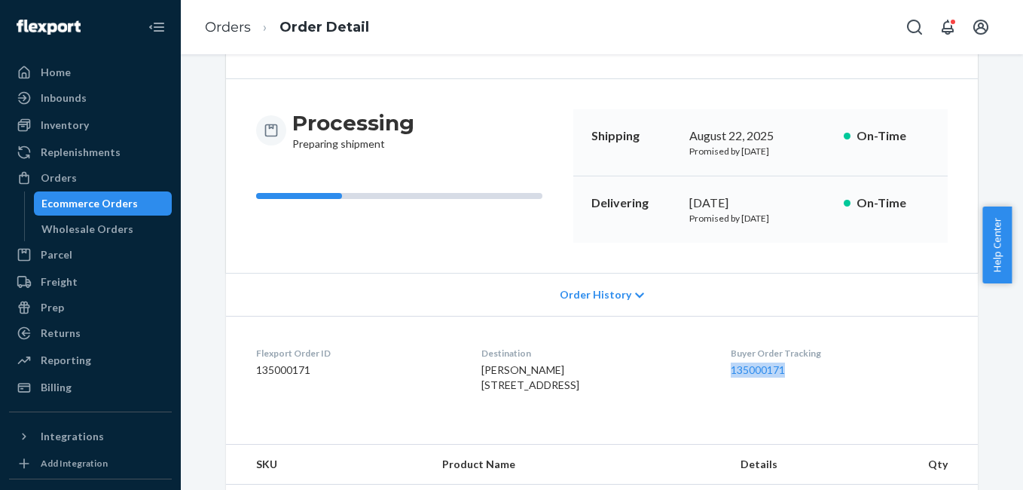
drag, startPoint x: 739, startPoint y: 384, endPoint x: 810, endPoint y: 389, distance: 71.7
click at [810, 389] on dl "Flexport Order ID 135000171 Destination Steve Quidley 2078 Stonecrest Path New …" at bounding box center [602, 372] width 752 height 113
copy link "135000171"
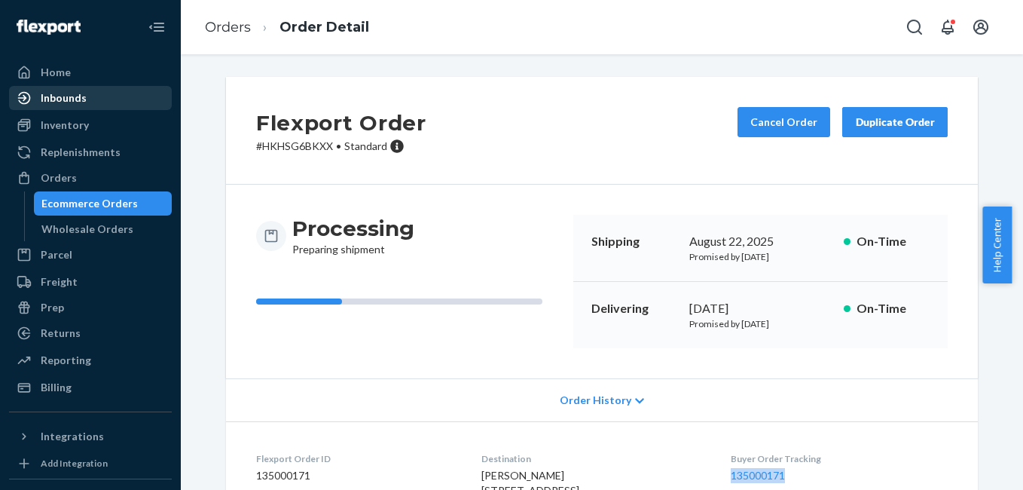
click at [47, 105] on div "Inbounds" at bounding box center [64, 97] width 46 height 15
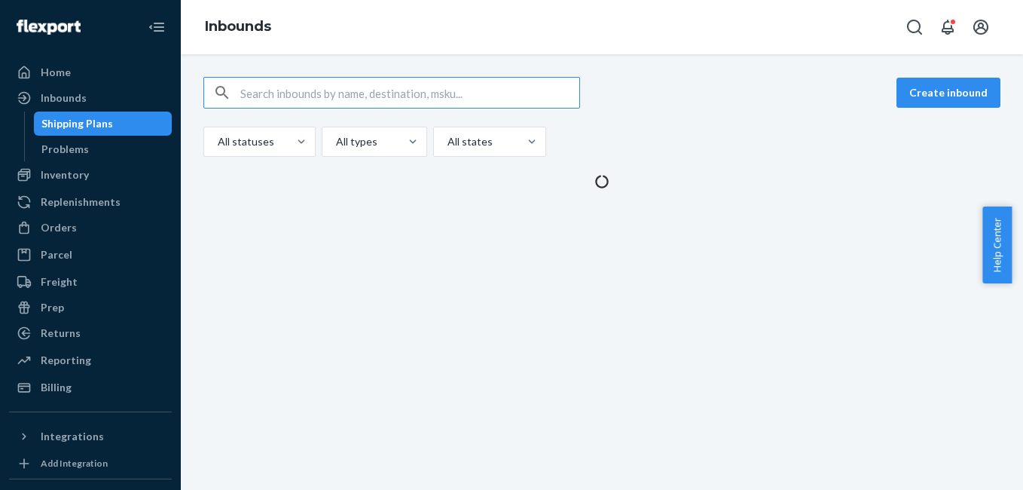
click at [72, 128] on div "Shipping Plans" at bounding box center [77, 123] width 72 height 15
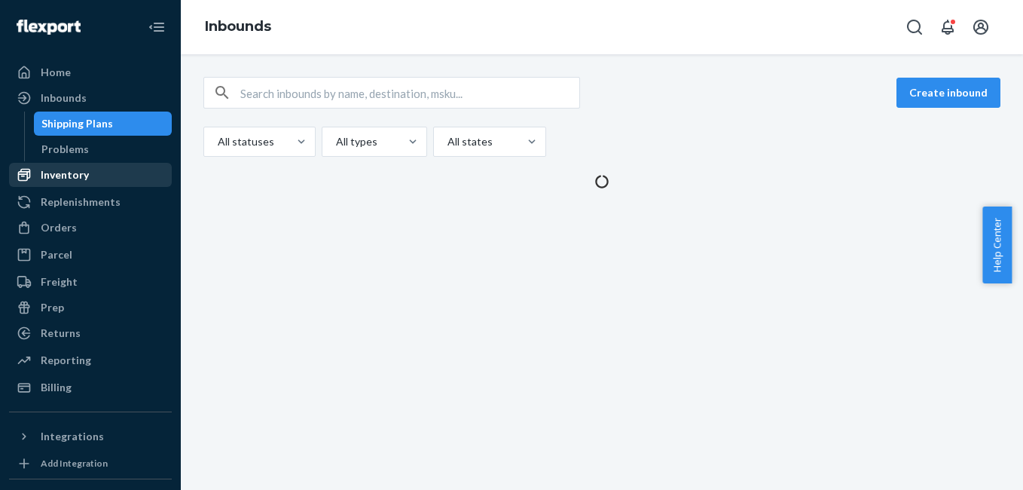
click at [83, 172] on div "Inventory" at bounding box center [65, 174] width 48 height 15
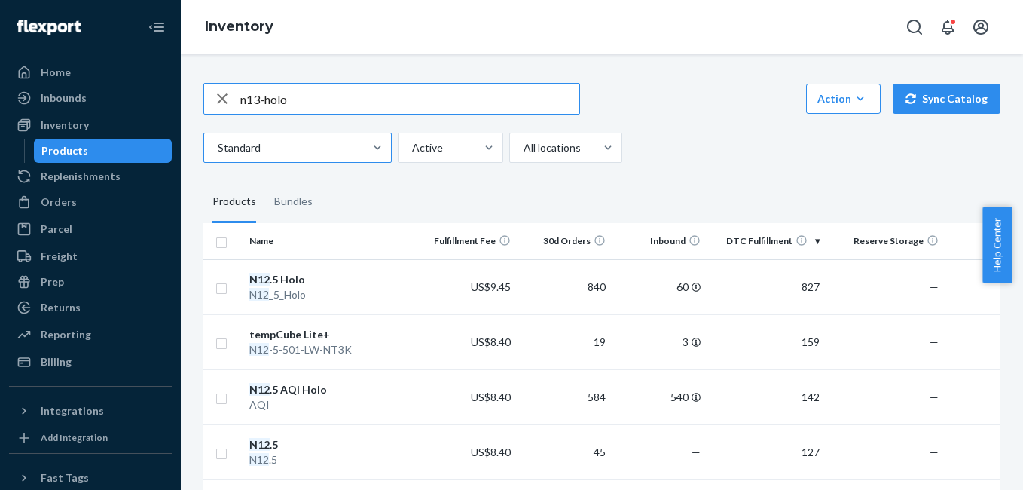
type input "n13-holo"
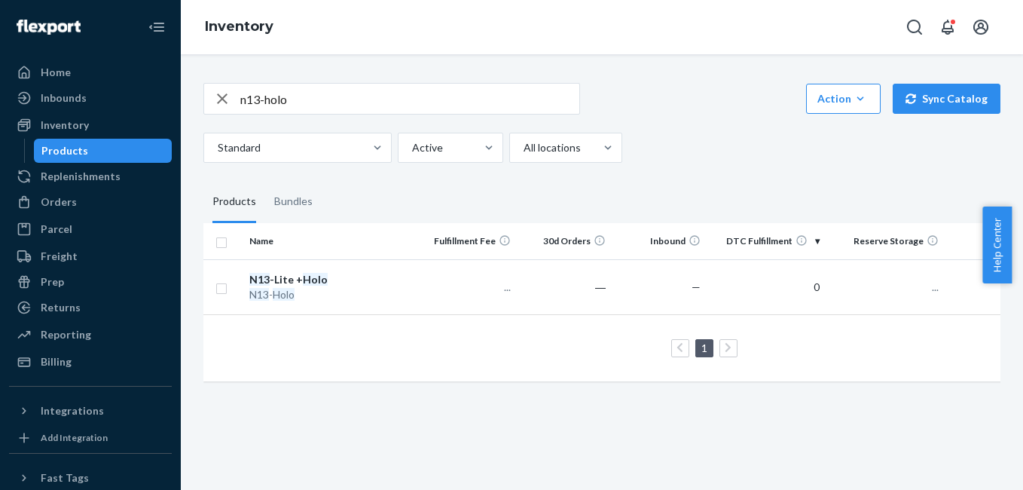
click at [282, 277] on div "N13 -Lite + Holo" at bounding box center [332, 279] width 166 height 15
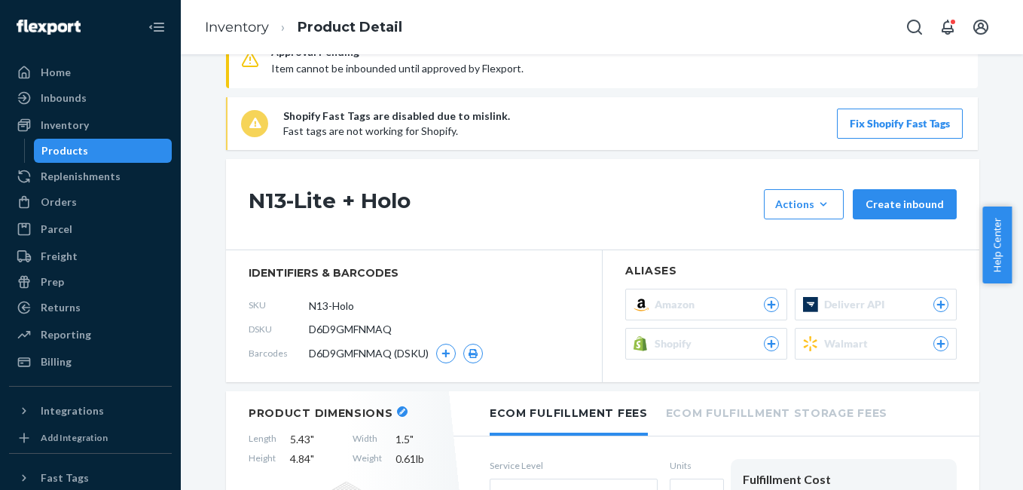
scroll to position [37, 0]
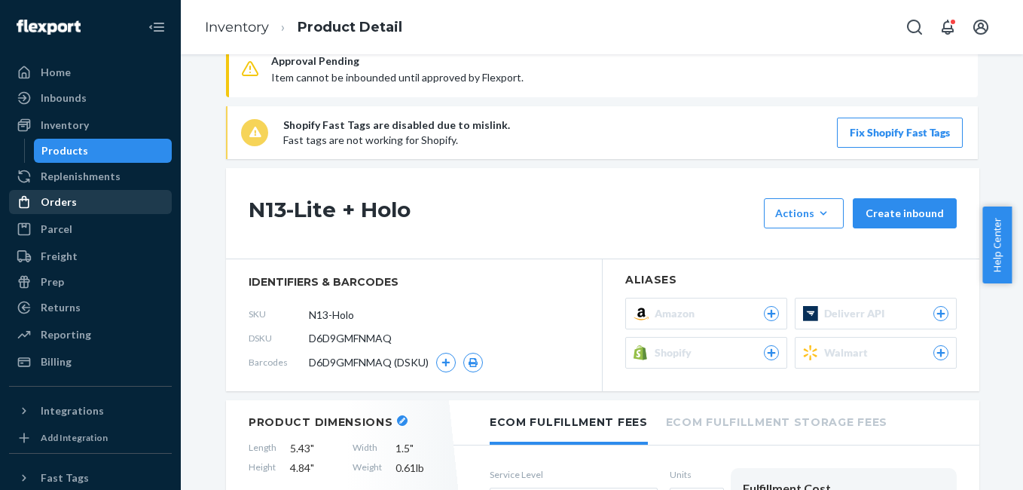
click at [61, 206] on div "Orders" at bounding box center [59, 201] width 36 height 15
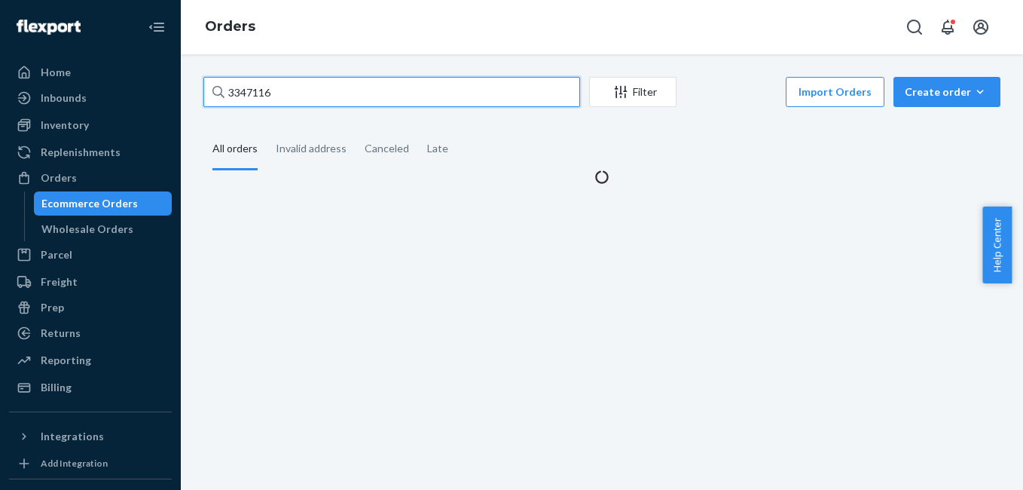
click at [322, 93] on input "3347116" at bounding box center [391, 92] width 377 height 30
paste input "5674"
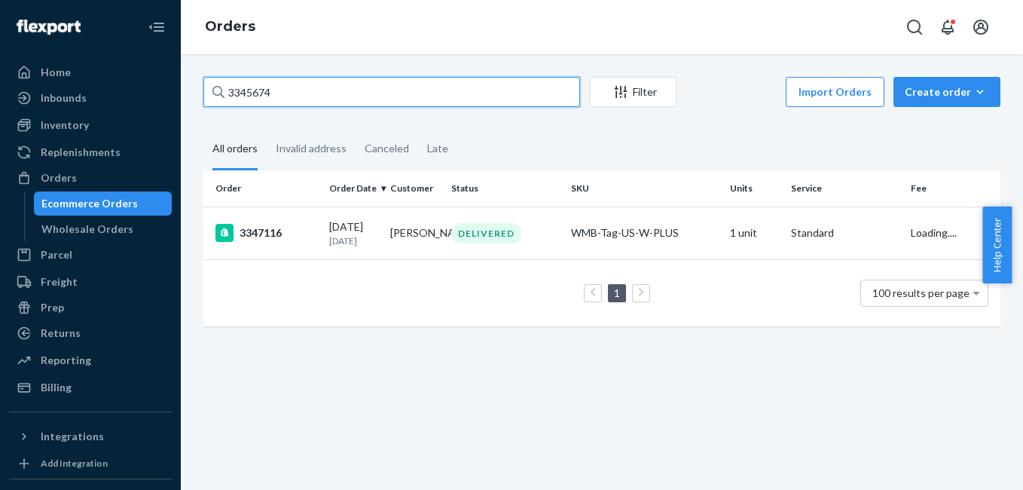
type input "3345674"
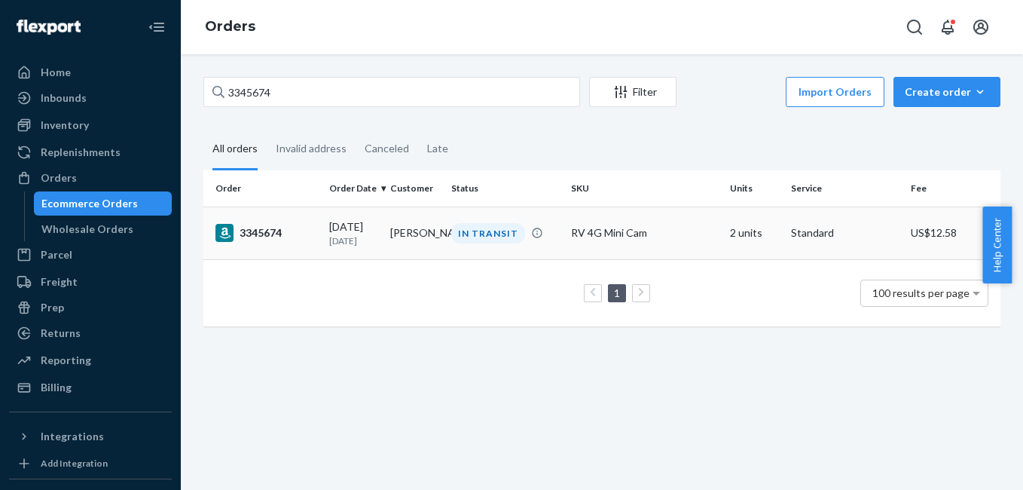
click at [266, 233] on div "3345674" at bounding box center [266, 233] width 102 height 18
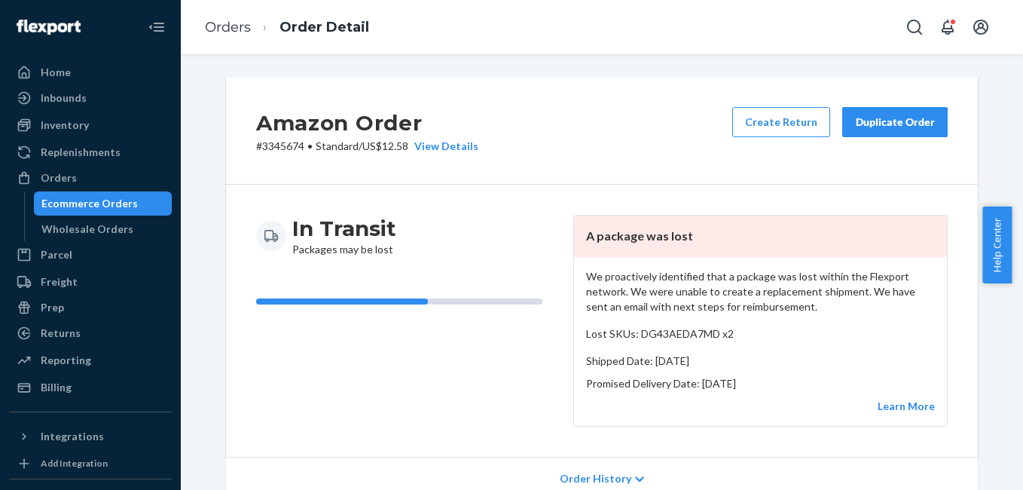
click at [906, 110] on button "Duplicate Order" at bounding box center [894, 122] width 105 height 30
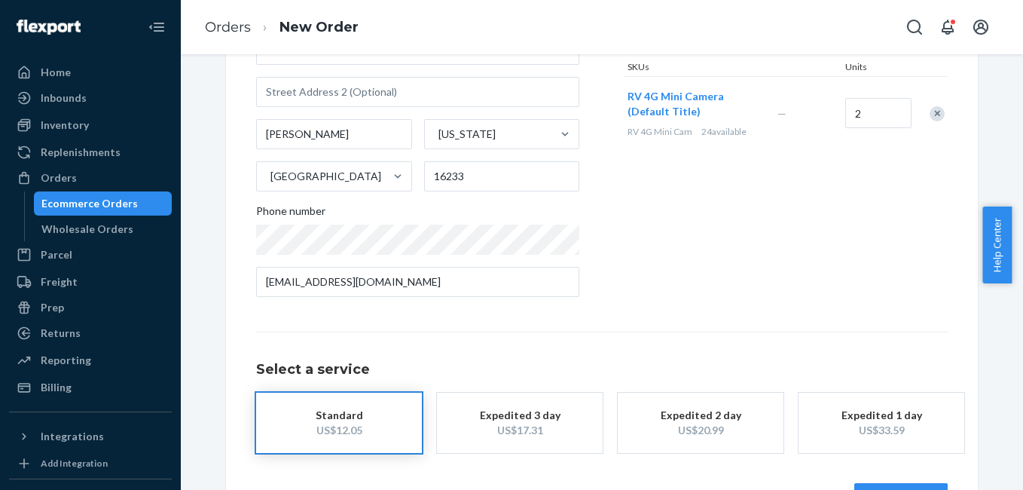
scroll to position [257, 0]
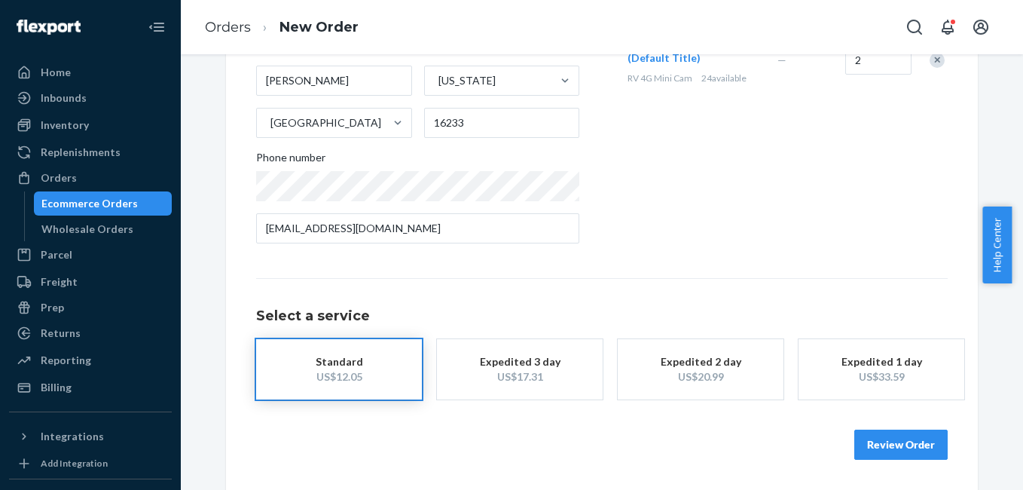
click at [505, 384] on div "US$17.31" at bounding box center [519, 376] width 121 height 15
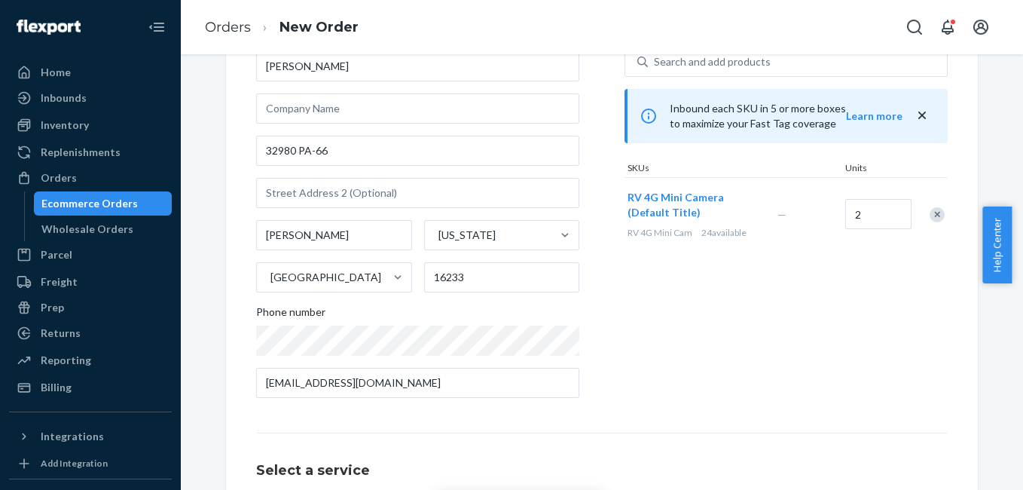
scroll to position [272, 0]
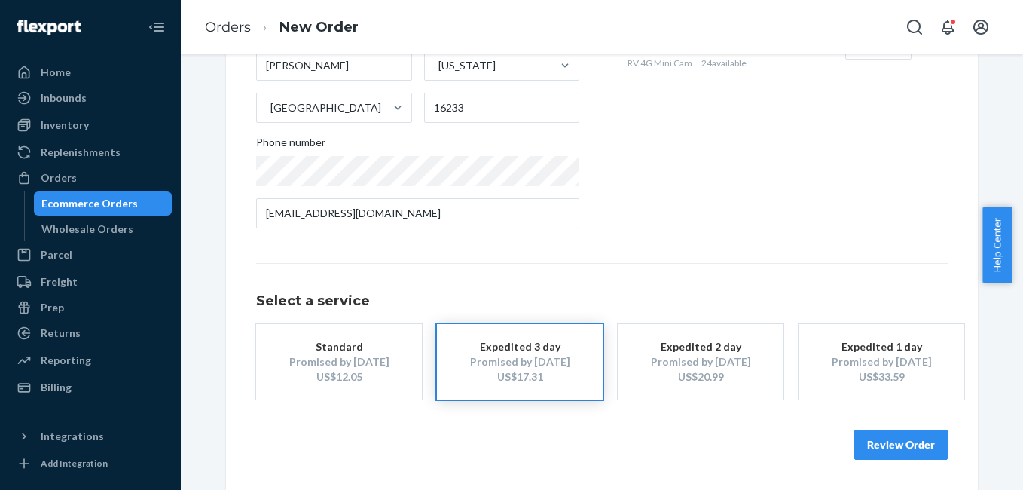
click at [887, 447] on button "Review Order" at bounding box center [900, 444] width 93 height 30
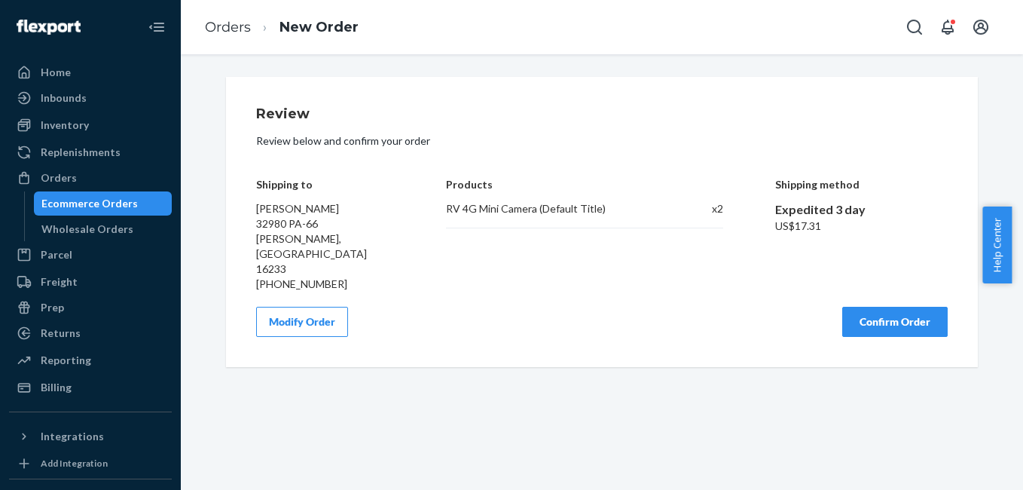
scroll to position [0, 0]
click at [852, 307] on button "Confirm Order" at bounding box center [894, 322] width 105 height 30
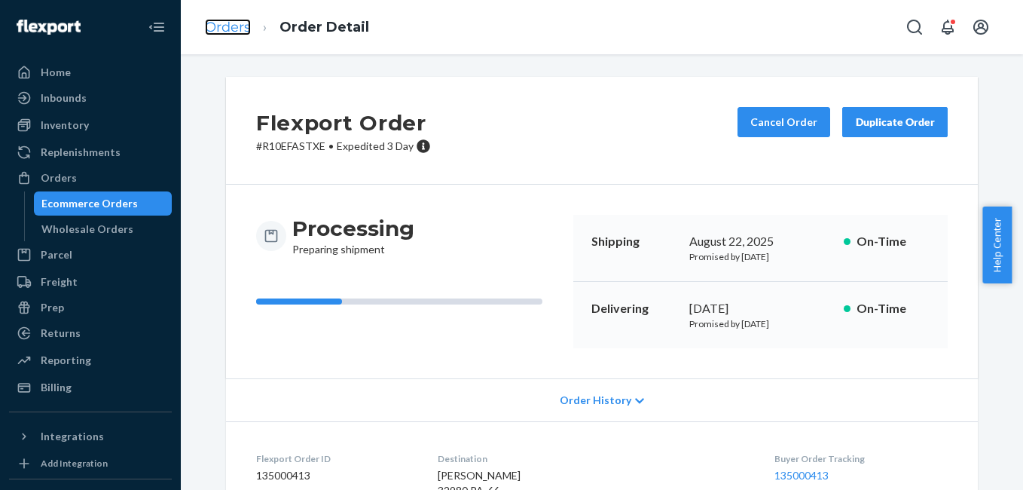
click at [231, 32] on link "Orders" at bounding box center [228, 27] width 46 height 17
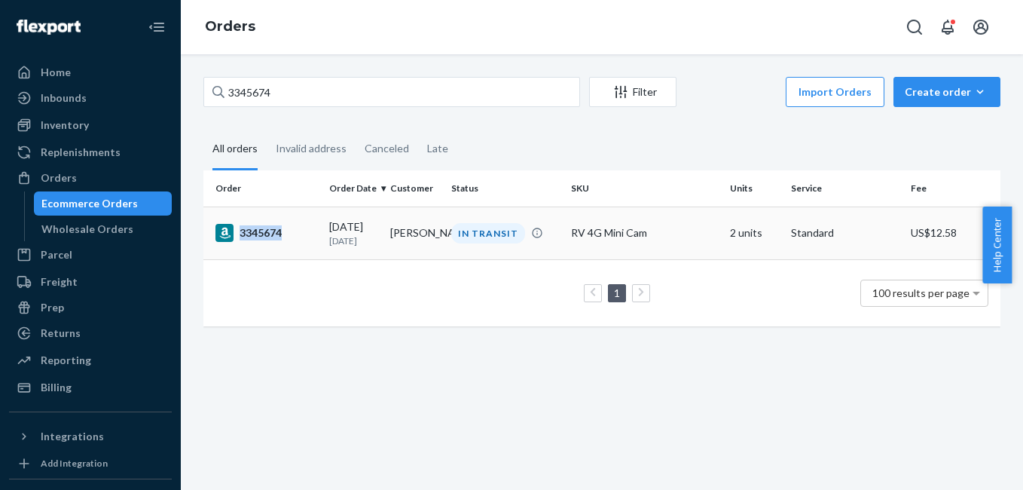
drag, startPoint x: 288, startPoint y: 239, endPoint x: 294, endPoint y: 246, distance: 9.6
click at [294, 246] on td "3345674" at bounding box center [263, 232] width 120 height 53
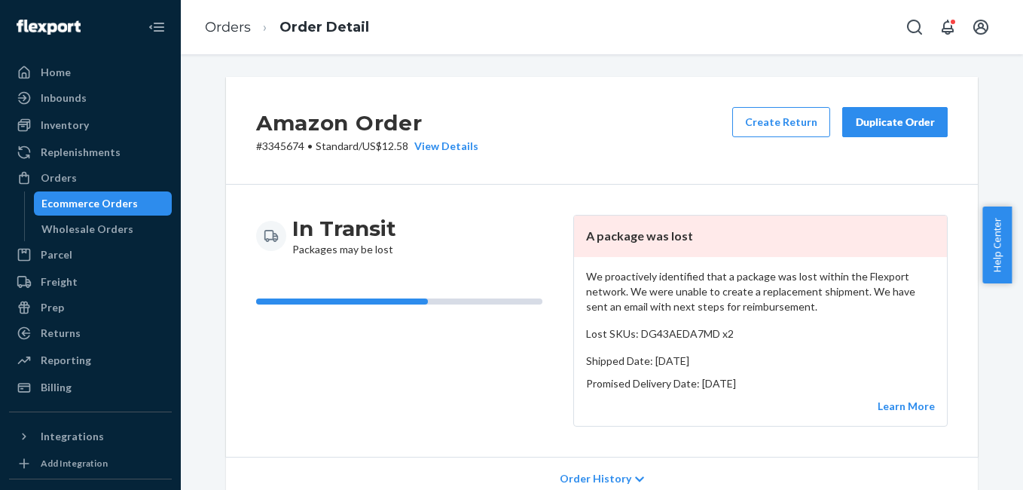
click at [277, 142] on p "# 3345674 • Standard / US$12.58 View Details" at bounding box center [367, 146] width 222 height 15
copy p "3345674"
click at [68, 178] on div "Orders" at bounding box center [59, 177] width 36 height 15
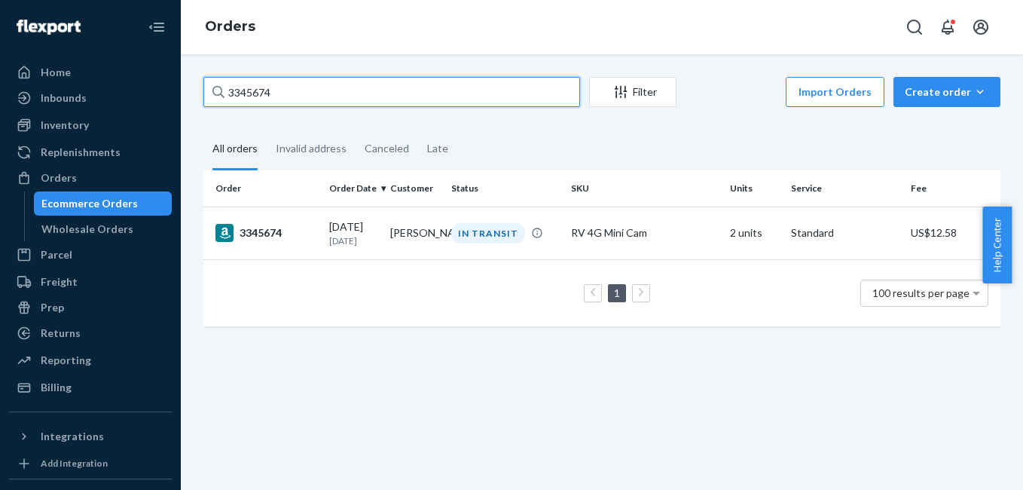
click at [360, 96] on input "3345674" at bounding box center [391, 92] width 377 height 30
paste input "4679"
type input "3344679"
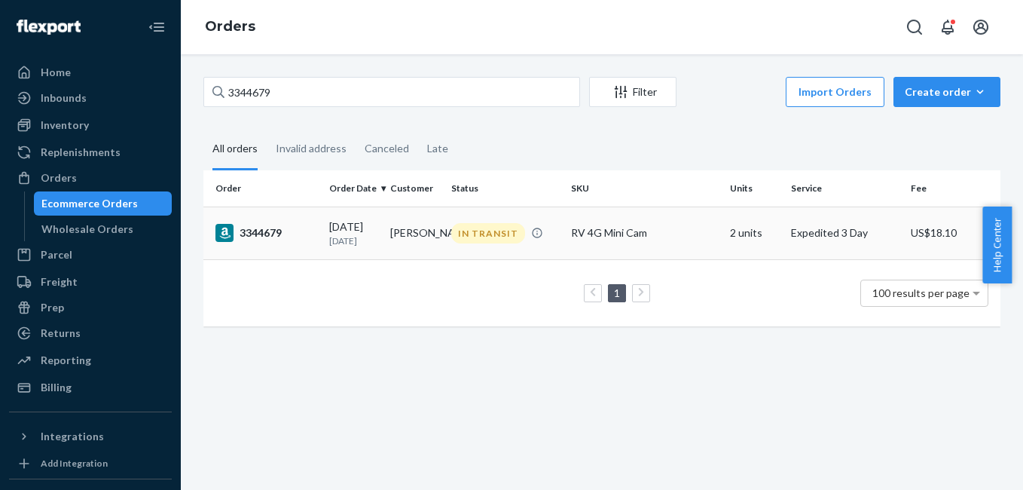
click at [259, 238] on div "3344679" at bounding box center [266, 233] width 102 height 18
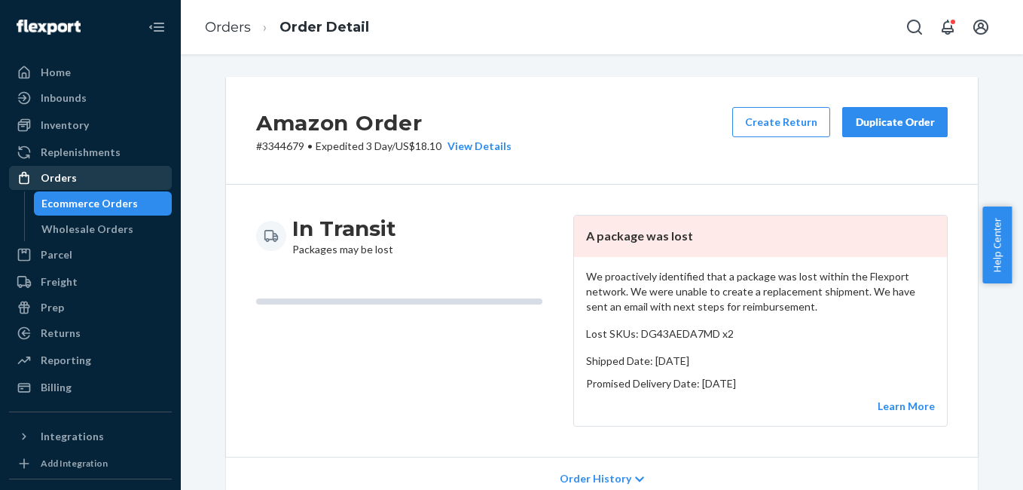
click at [94, 180] on div "Orders" at bounding box center [91, 177] width 160 height 21
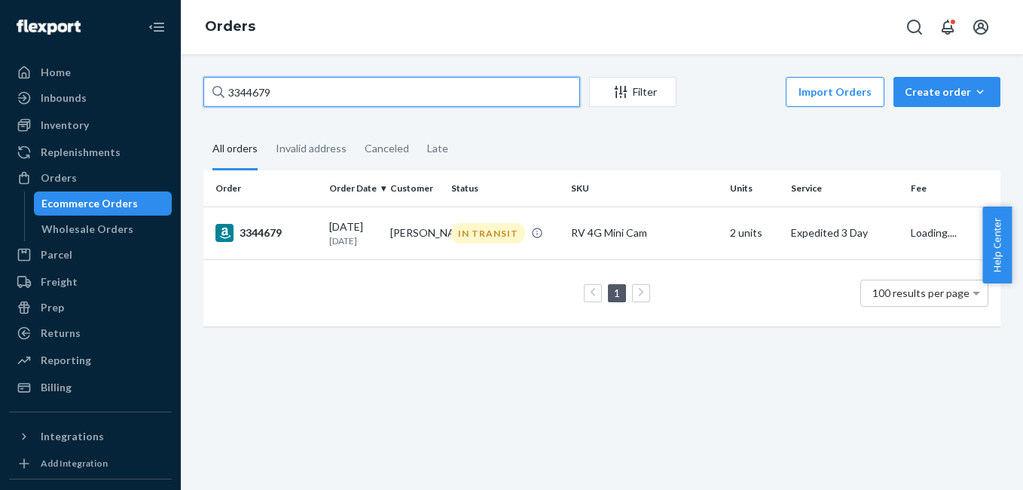
click at [328, 97] on input "3344679" at bounding box center [391, 92] width 377 height 30
paste input "7591"
type input "3347591"
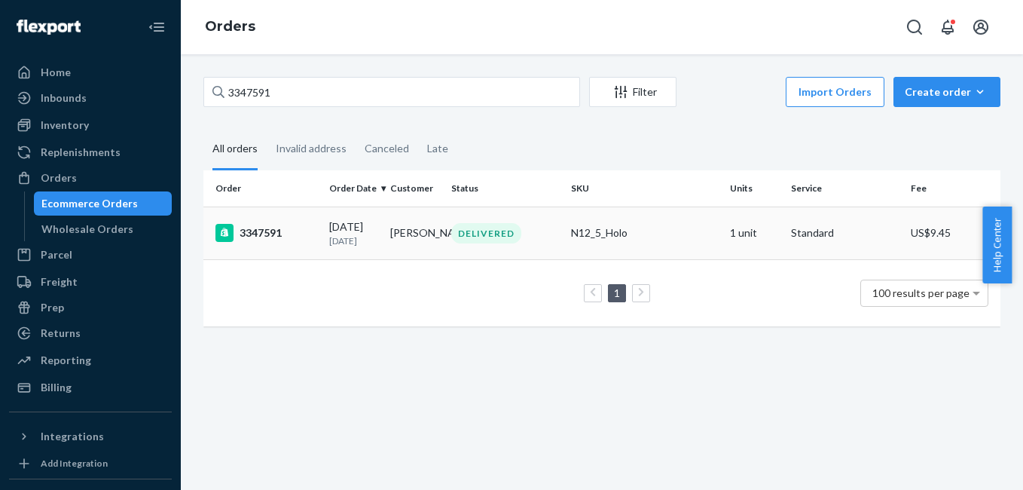
click at [266, 236] on div "3347591" at bounding box center [266, 233] width 102 height 18
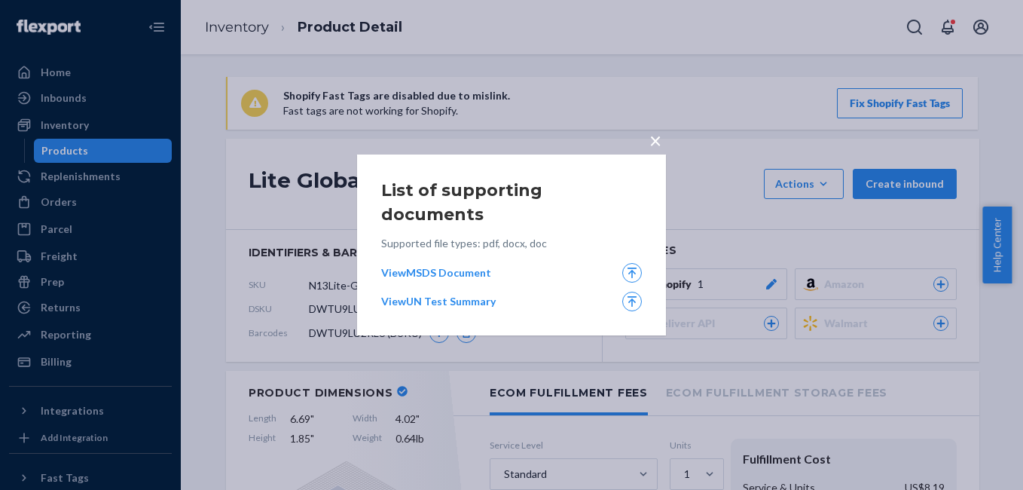
scroll to position [477, 0]
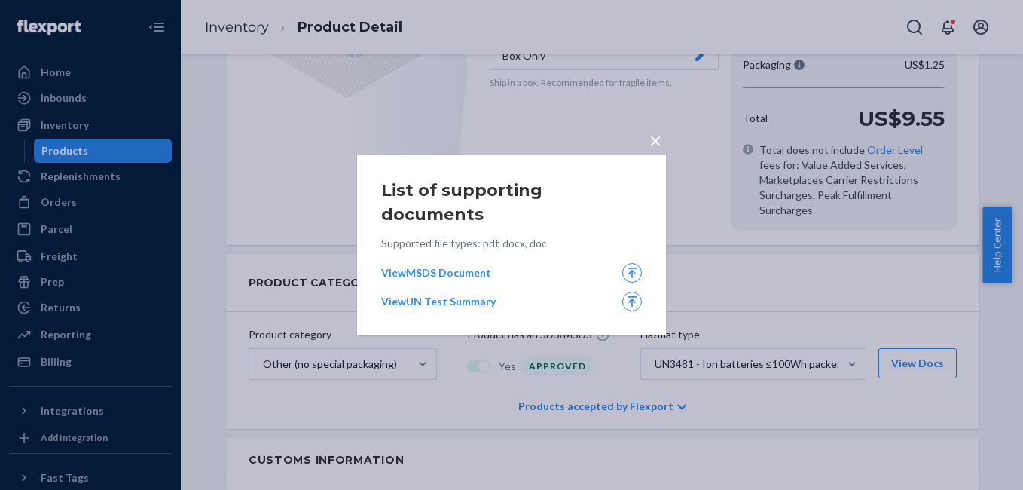
click at [657, 153] on span "×" at bounding box center [655, 140] width 12 height 26
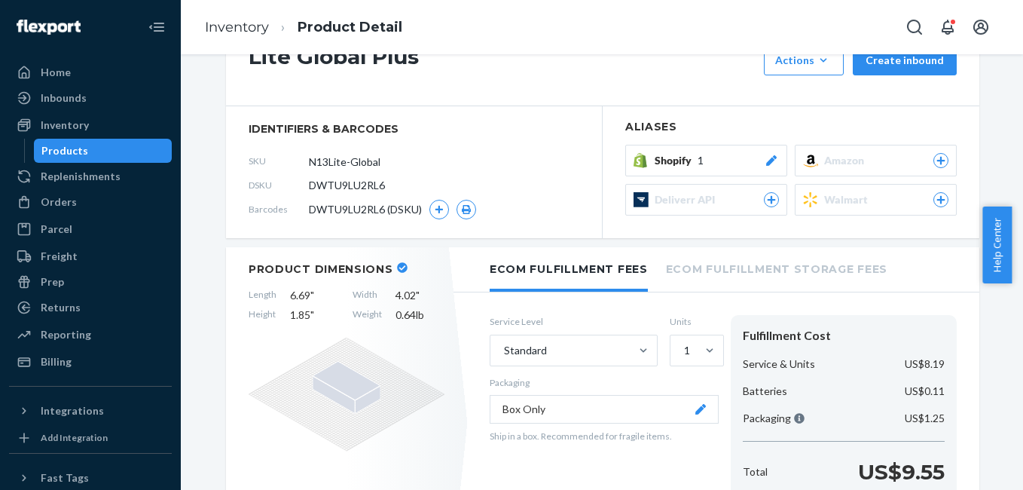
scroll to position [0, 0]
